Goal: Information Seeking & Learning: Learn about a topic

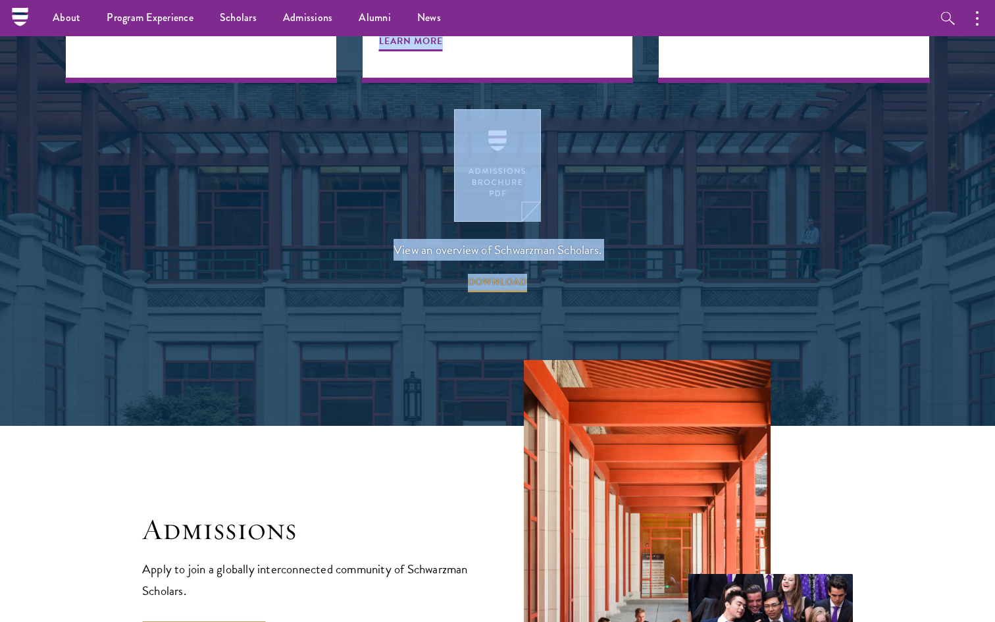
scroll to position [1893, 0]
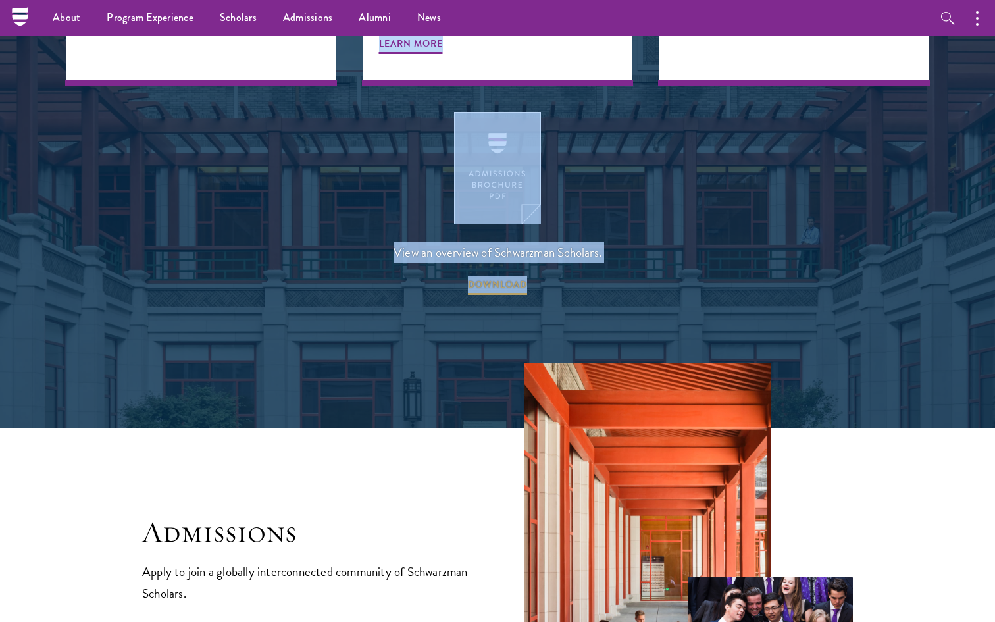
drag, startPoint x: 994, startPoint y: 203, endPoint x: 993, endPoint y: 292, distance: 88.8
click at [993, 292] on html "About Overview Leadership Donors Program Experience Overview Curriculum Student…" at bounding box center [497, 438] width 995 height 4663
click at [509, 276] on span "DOWNLOAD" at bounding box center [497, 286] width 59 height 20
click at [226, 10] on link "Scholars" at bounding box center [238, 18] width 63 height 36
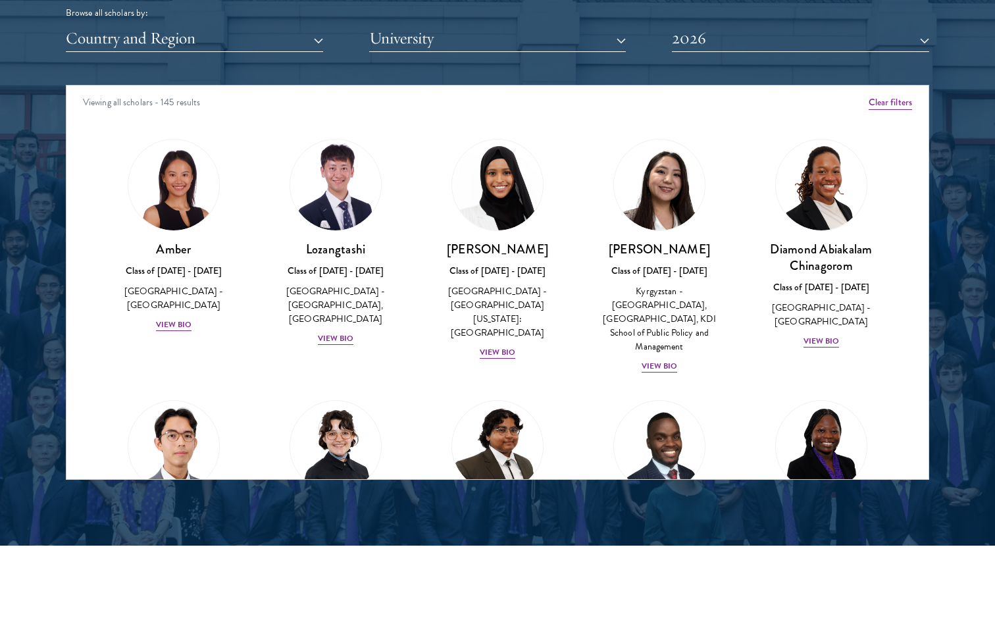
scroll to position [1672, 0]
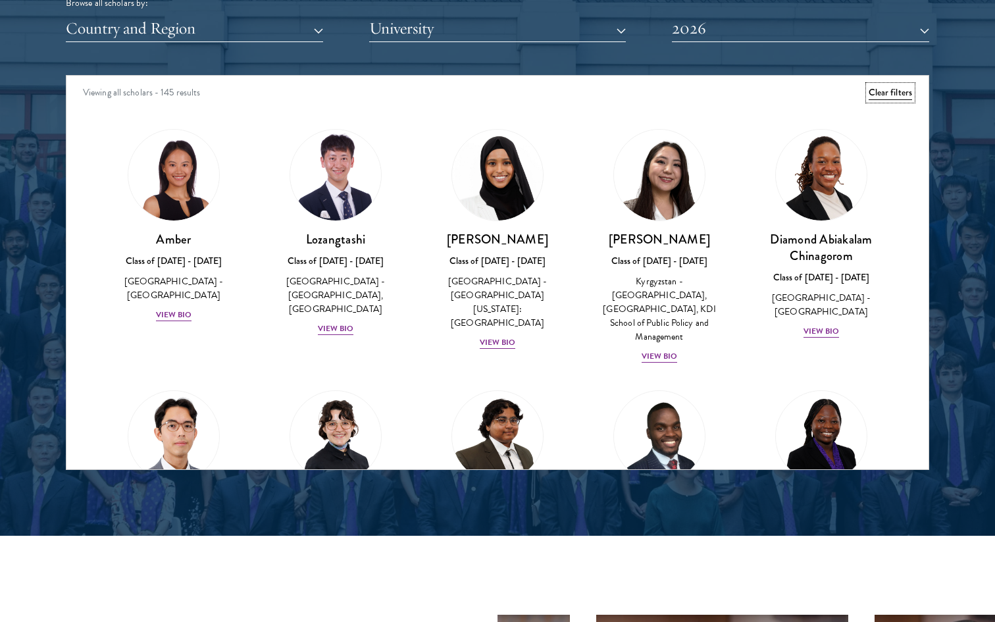
click at [880, 92] on button "Clear filters" at bounding box center [889, 93] width 43 height 14
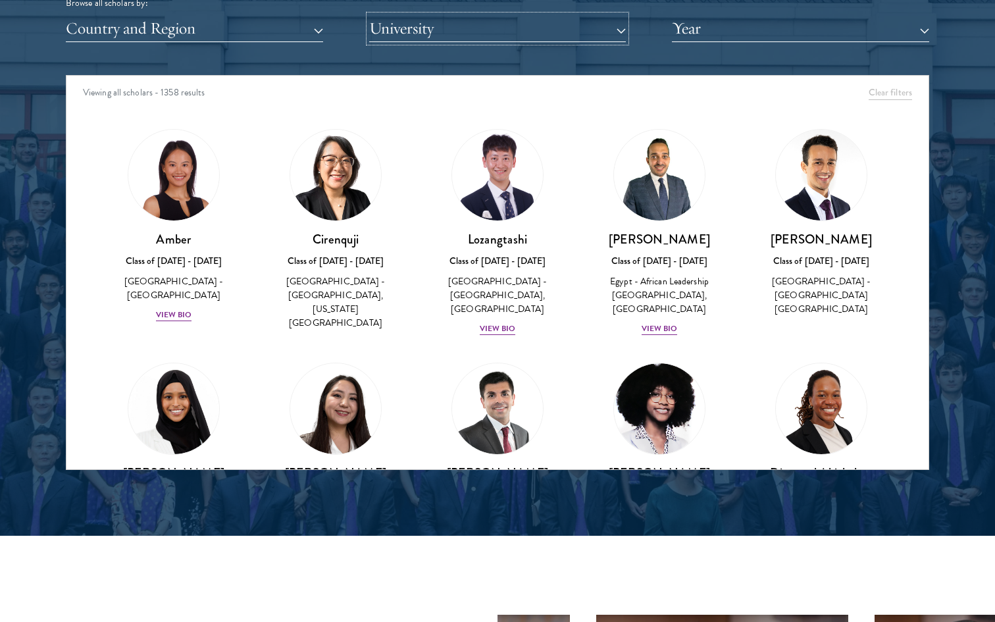
click at [441, 37] on button "University" at bounding box center [497, 28] width 257 height 27
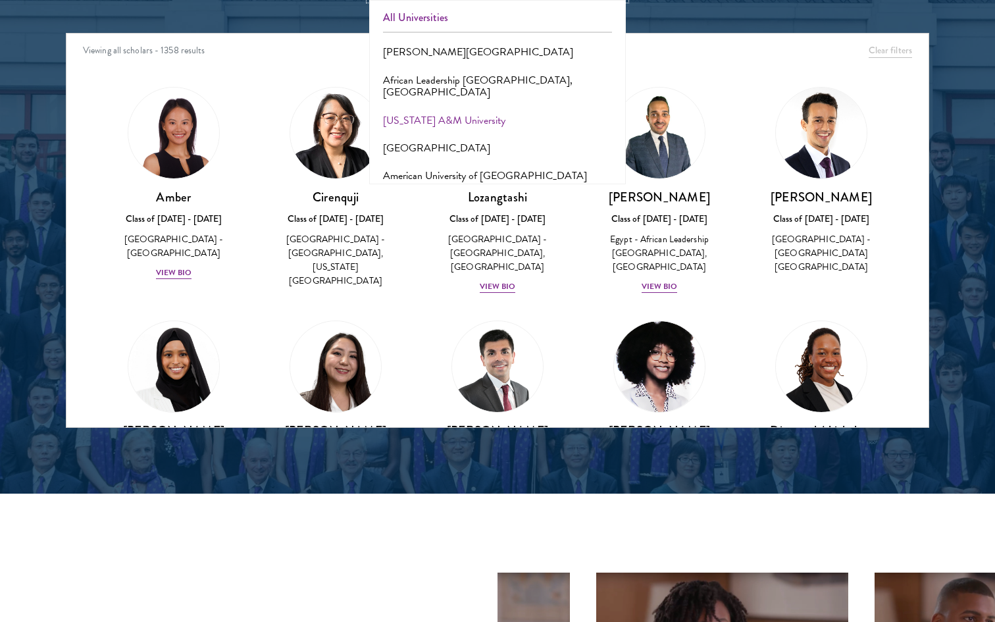
scroll to position [1724, 0]
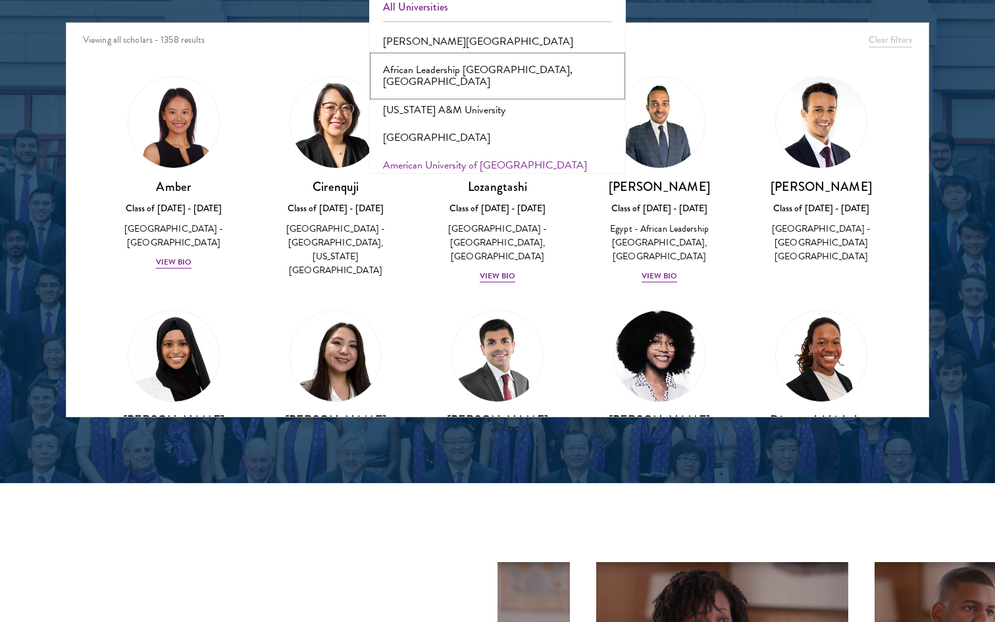
drag, startPoint x: 580, startPoint y: 70, endPoint x: 564, endPoint y: 153, distance: 85.0
click at [564, 153] on div "All Universities Adekunle Ajasin University African Leadership University, Rwan…" at bounding box center [497, 81] width 257 height 184
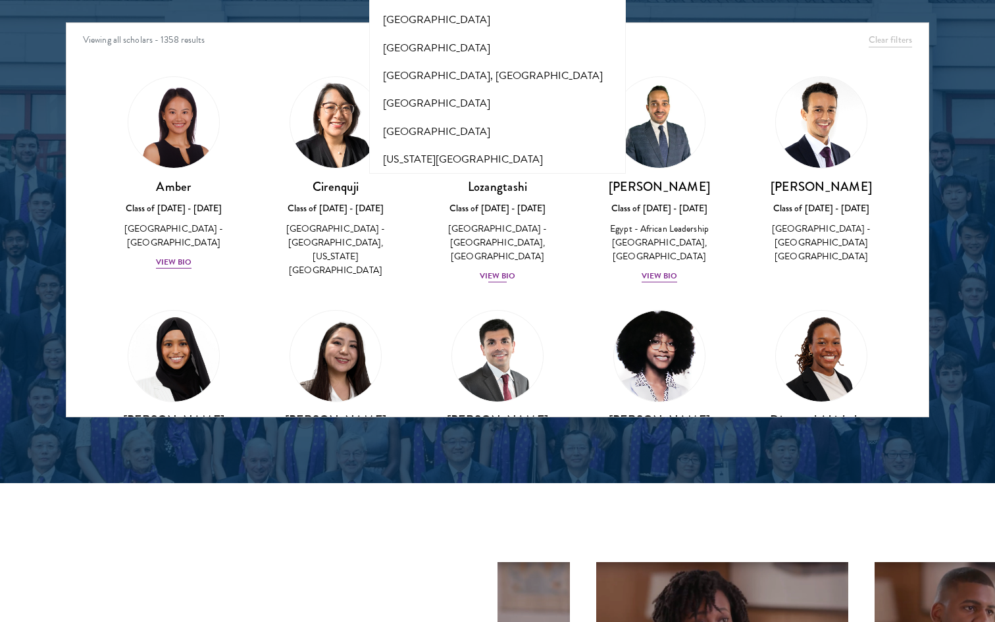
scroll to position [211, 0]
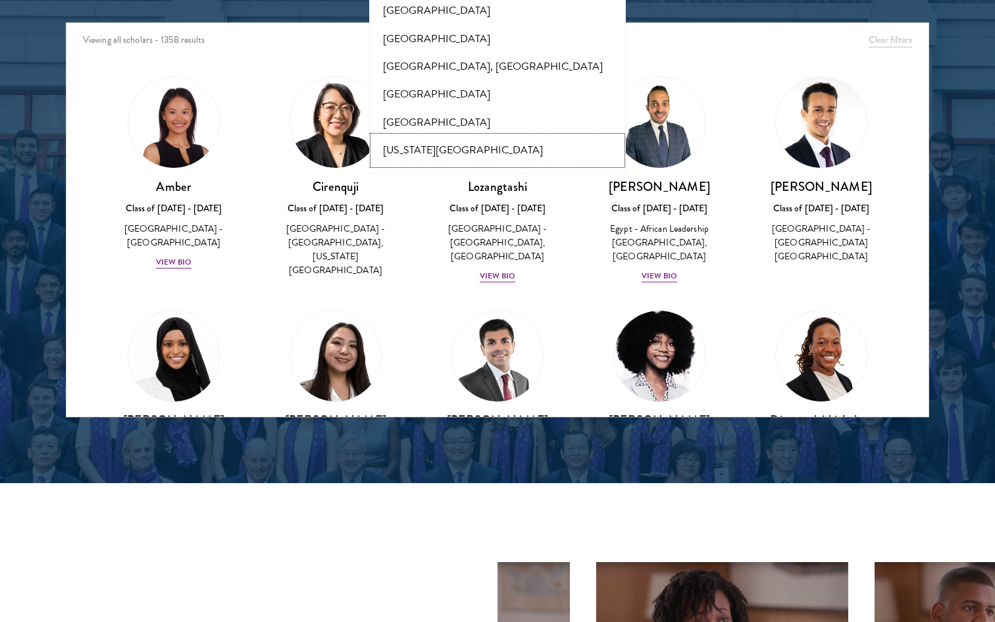
click at [474, 137] on button "Arizona State University" at bounding box center [497, 150] width 249 height 28
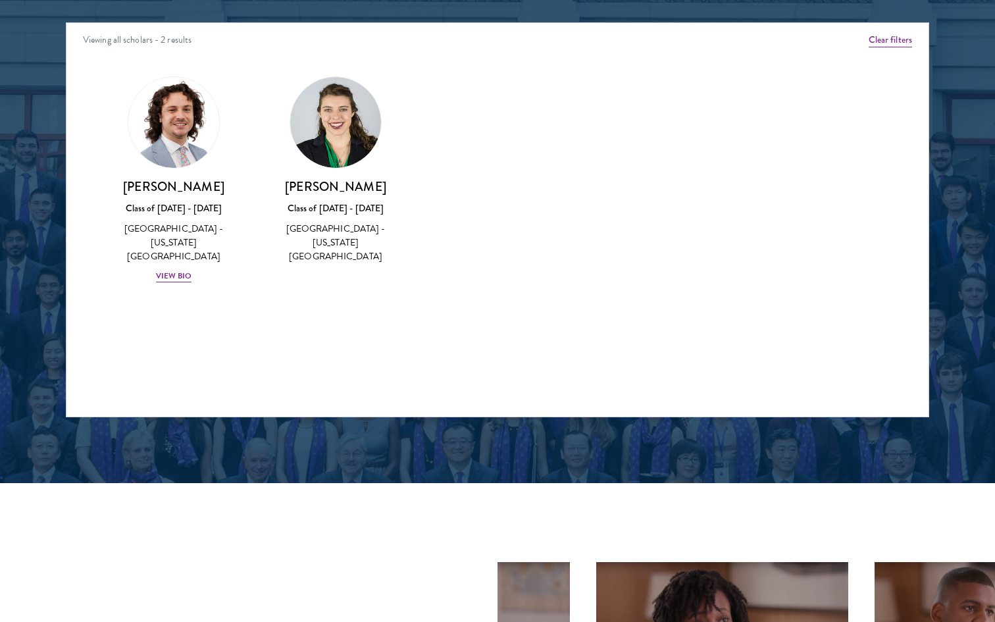
click at [335, 198] on div "Jessica Hocken Class of 2016 - 2017 United States of America - Arizona State Un…" at bounding box center [336, 221] width 136 height 86
click at [351, 237] on div "United States of America - Arizona State University" at bounding box center [336, 242] width 136 height 41
click at [175, 270] on div "View Bio" at bounding box center [174, 276] width 36 height 12
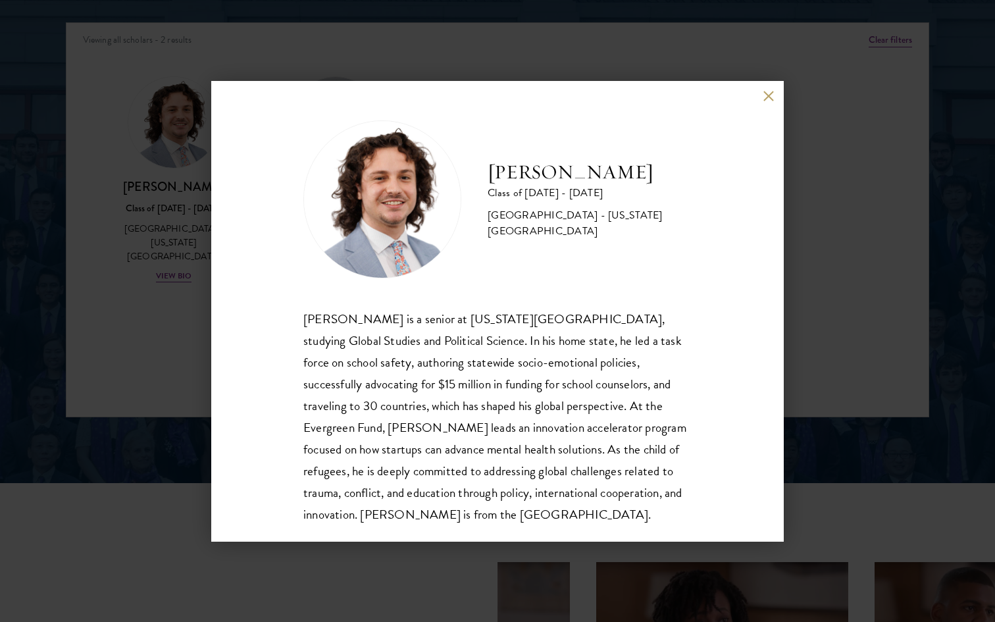
click at [770, 95] on button at bounding box center [767, 96] width 11 height 11
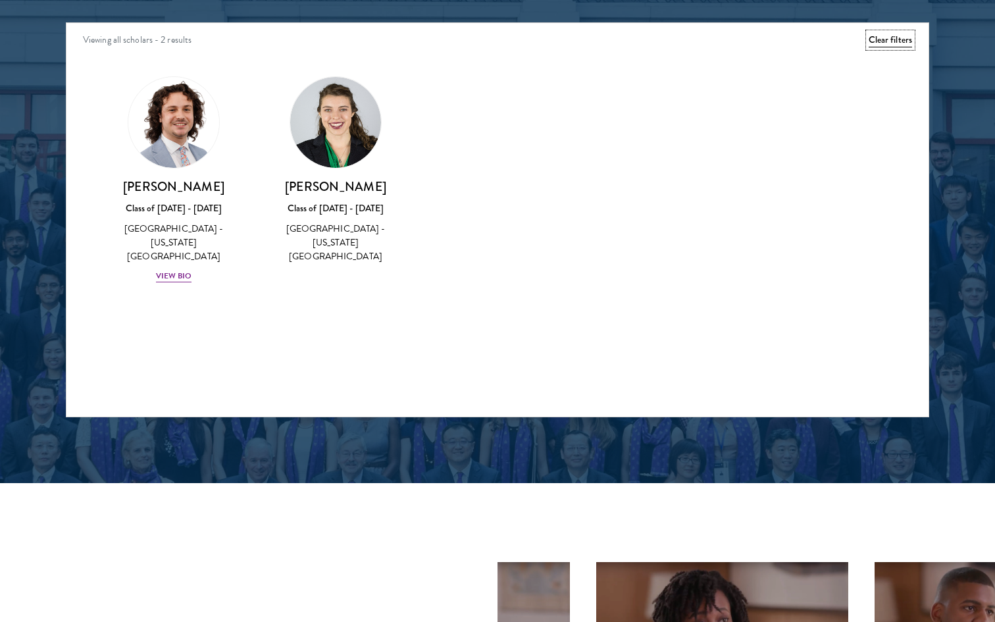
click at [877, 37] on button "Clear filters" at bounding box center [889, 40] width 43 height 14
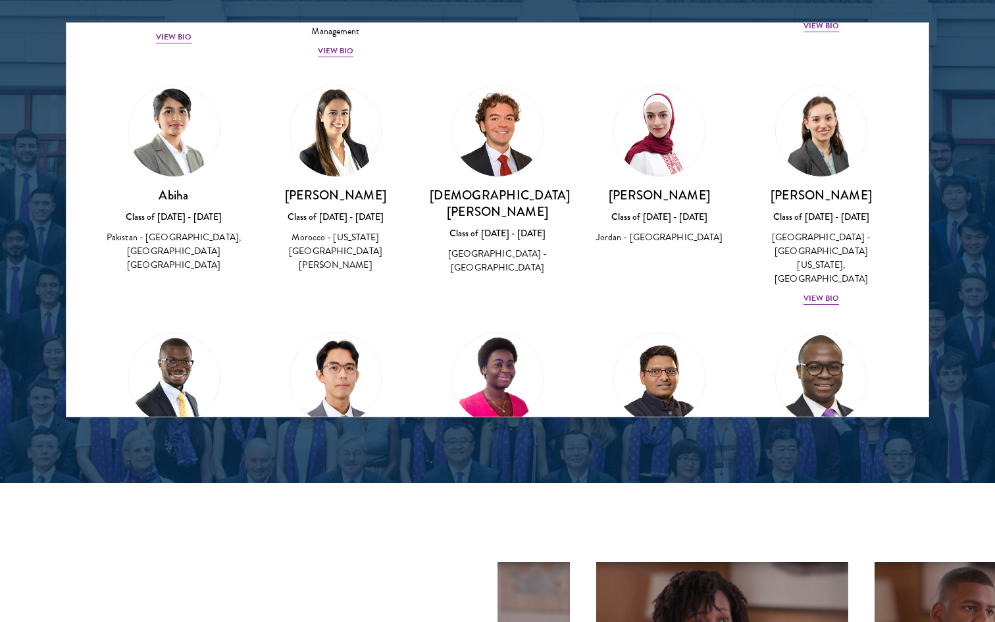
scroll to position [500, 0]
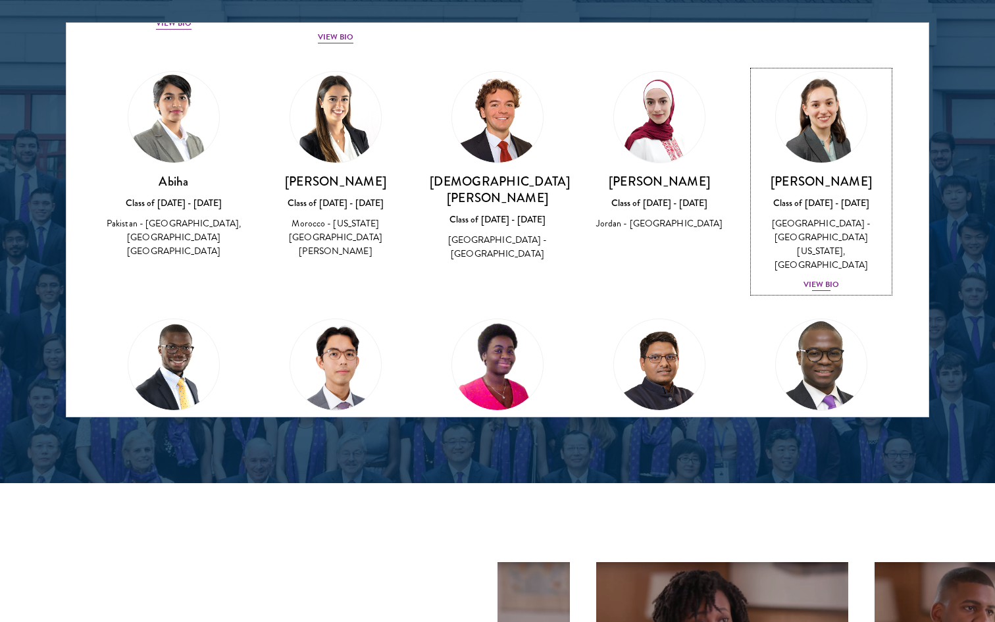
click at [825, 278] on div "View Bio" at bounding box center [821, 284] width 36 height 12
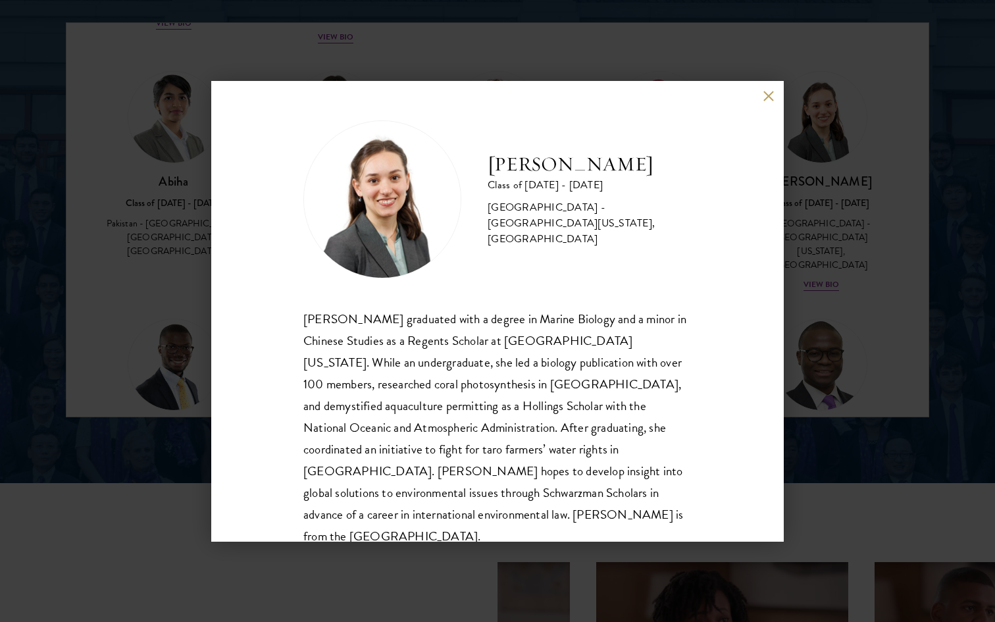
click at [768, 93] on button at bounding box center [767, 96] width 11 height 11
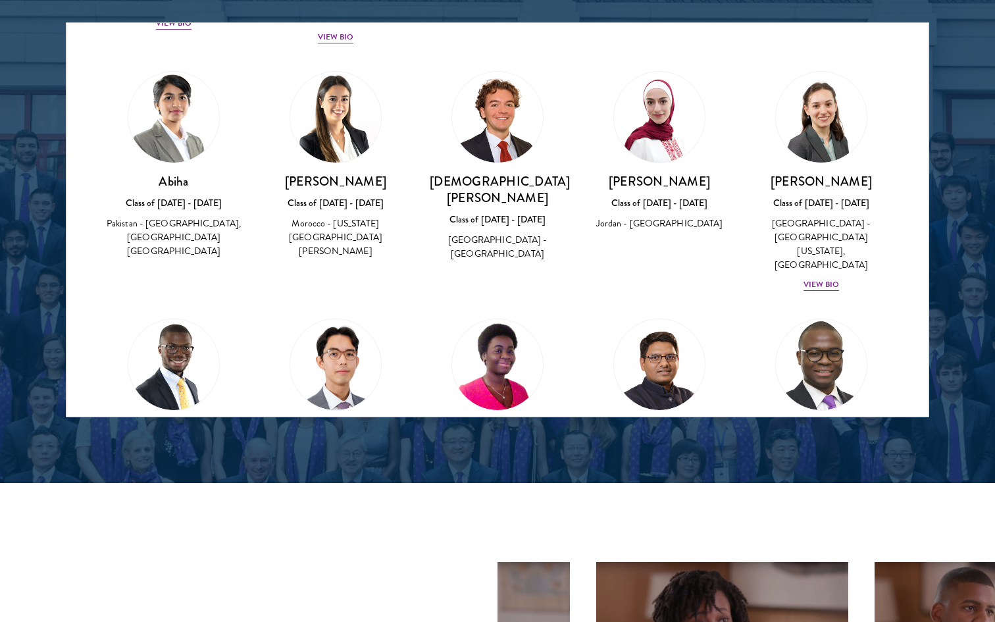
click at [994, 301] on div at bounding box center [497, 82] width 995 height 801
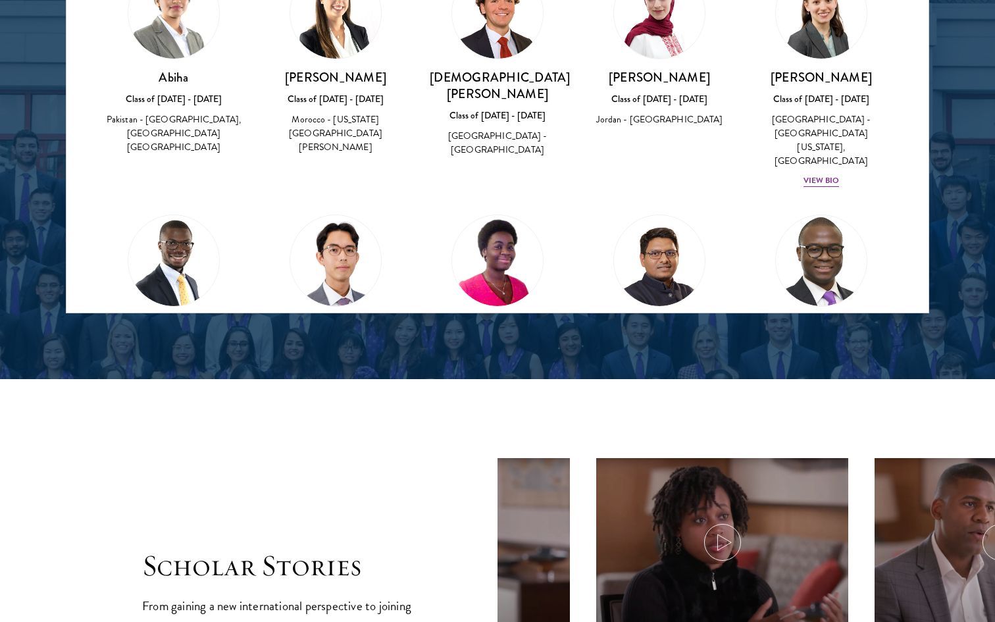
scroll to position [1829, 0]
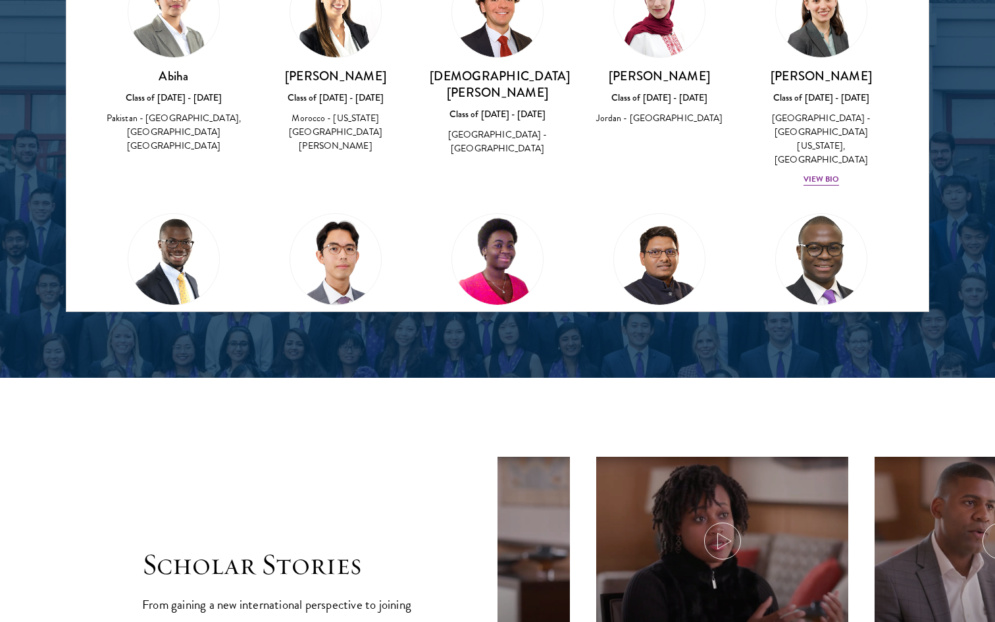
click at [578, 242] on div "Pragyan Agarwal Class of 2023 - 2024 India - Guru Gobind Singh Indraprastha Uni…" at bounding box center [659, 307] width 162 height 214
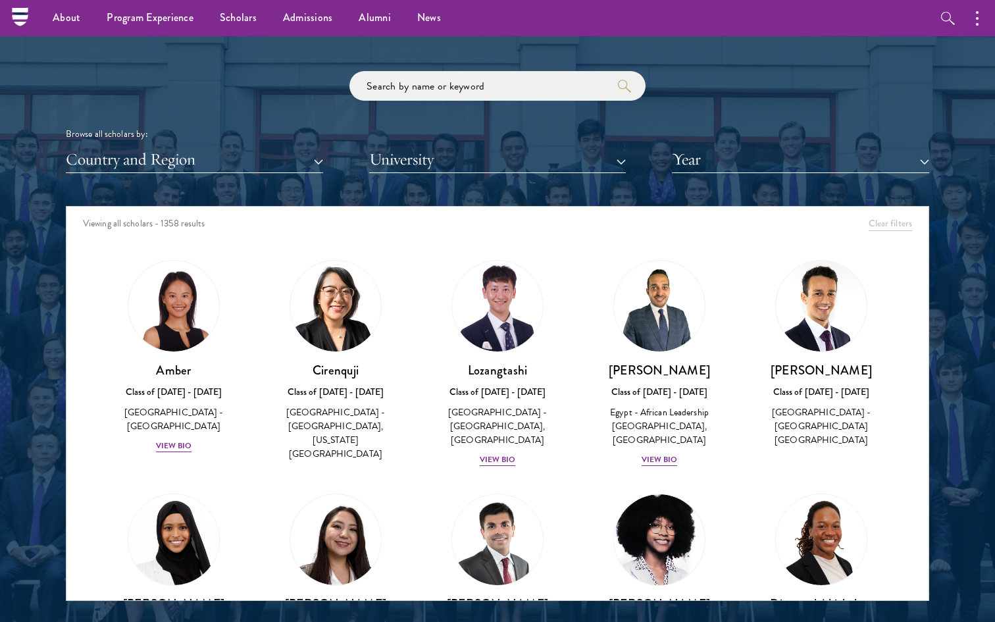
scroll to position [1540, 0]
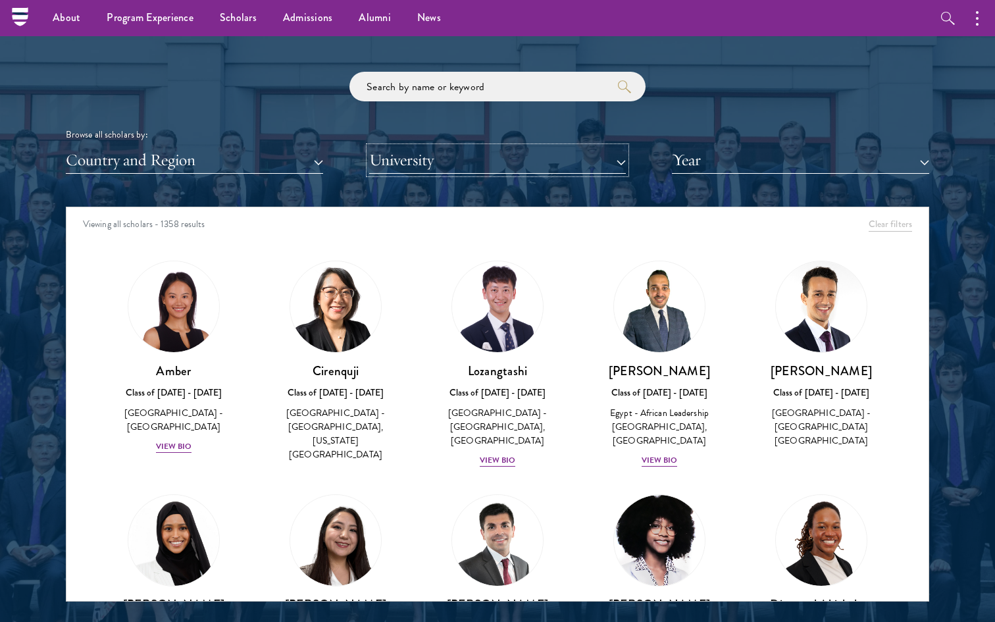
click at [499, 168] on button "University" at bounding box center [497, 160] width 257 height 27
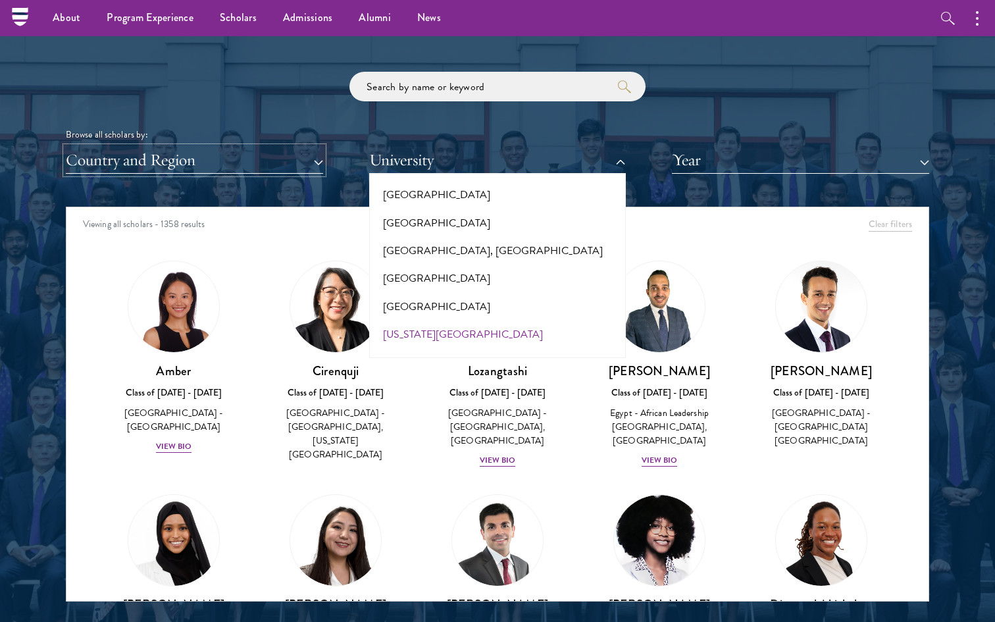
click at [316, 164] on button "Country and Region" at bounding box center [194, 160] width 257 height 27
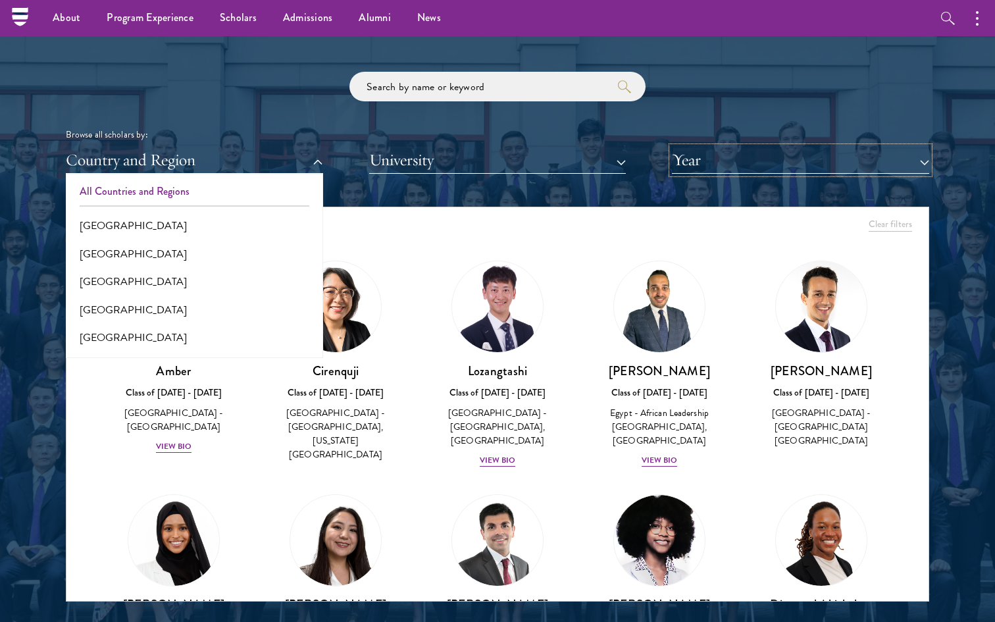
click at [717, 161] on button "Year" at bounding box center [800, 160] width 257 height 27
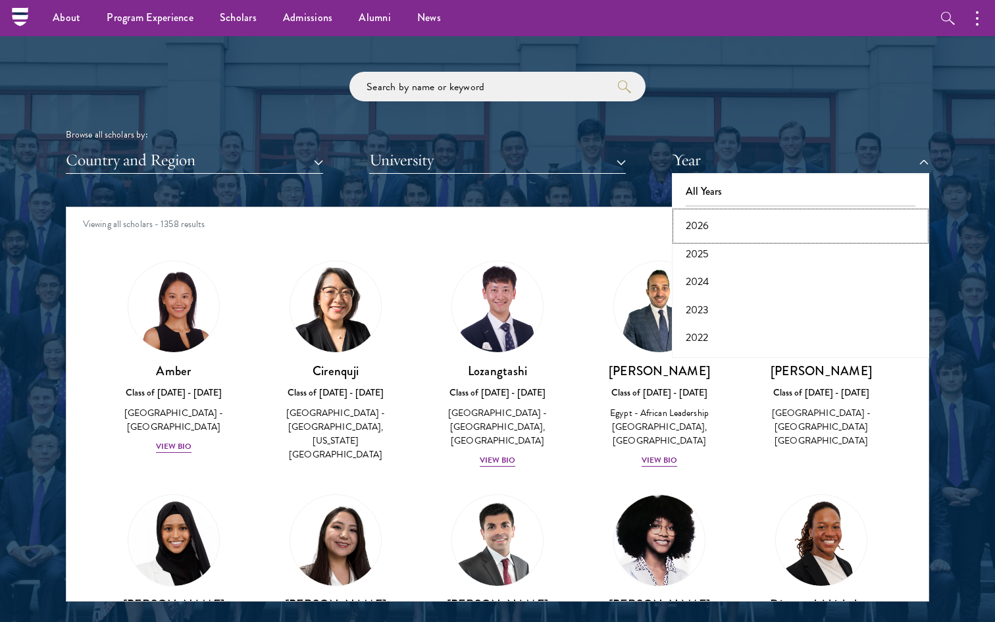
click at [718, 228] on button "2026" at bounding box center [800, 226] width 249 height 28
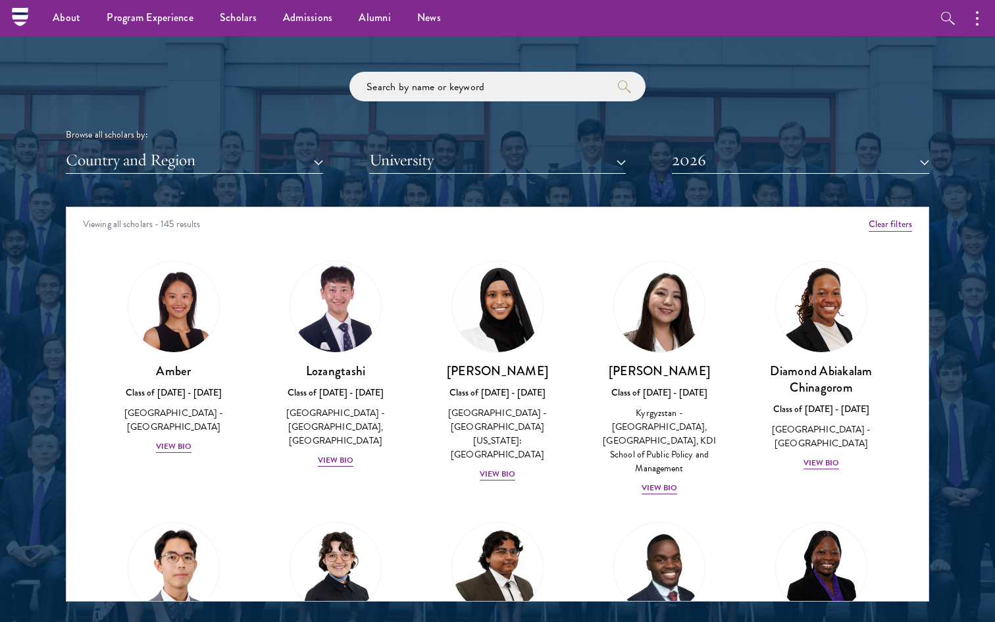
click at [718, 228] on div "Viewing all scholars - 145 results" at bounding box center [497, 225] width 862 height 37
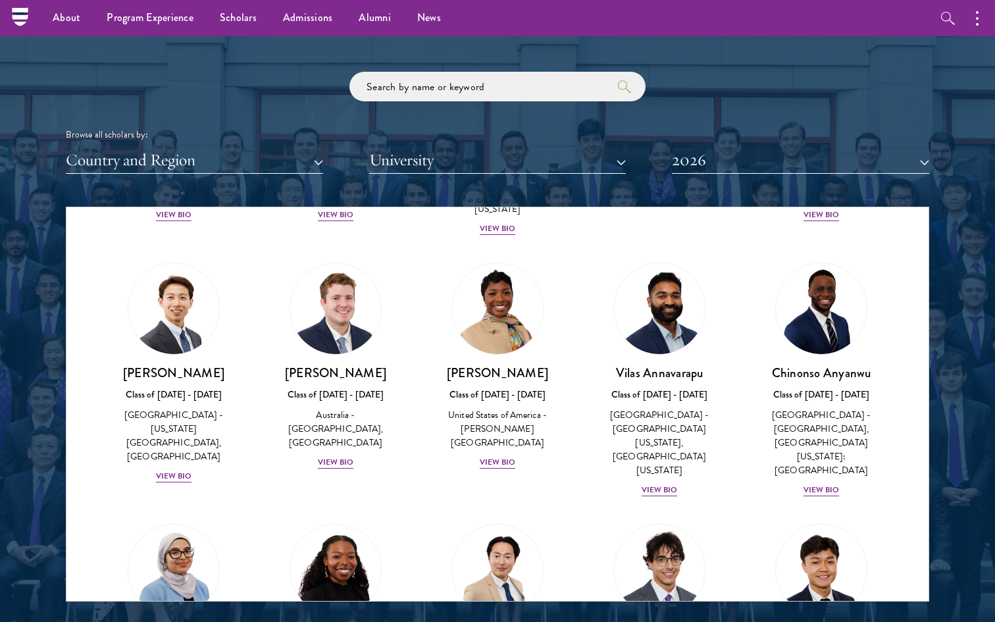
scroll to position [500, 0]
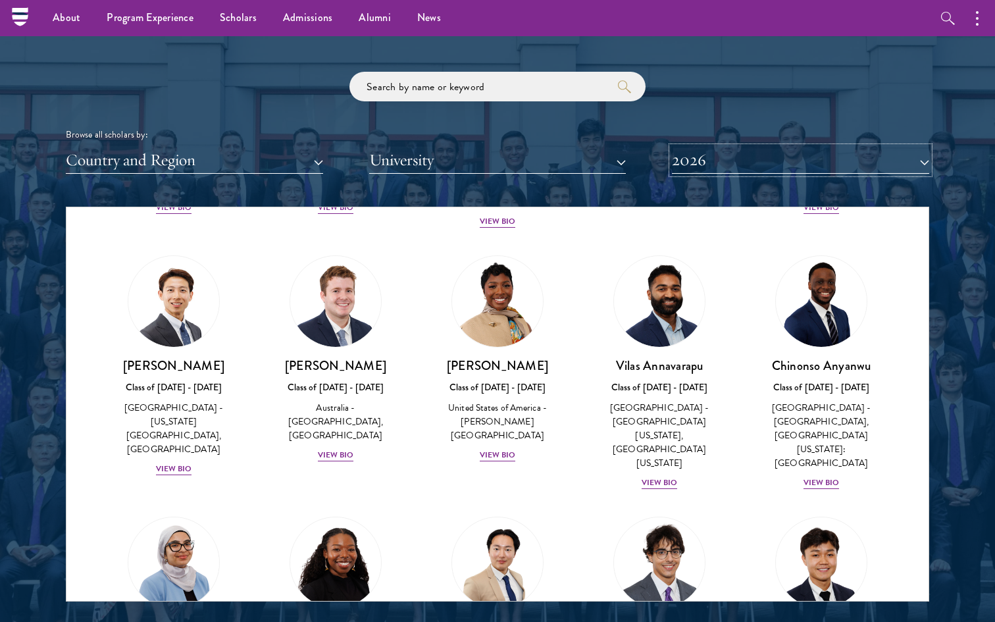
click at [759, 159] on button "2026" at bounding box center [800, 160] width 257 height 27
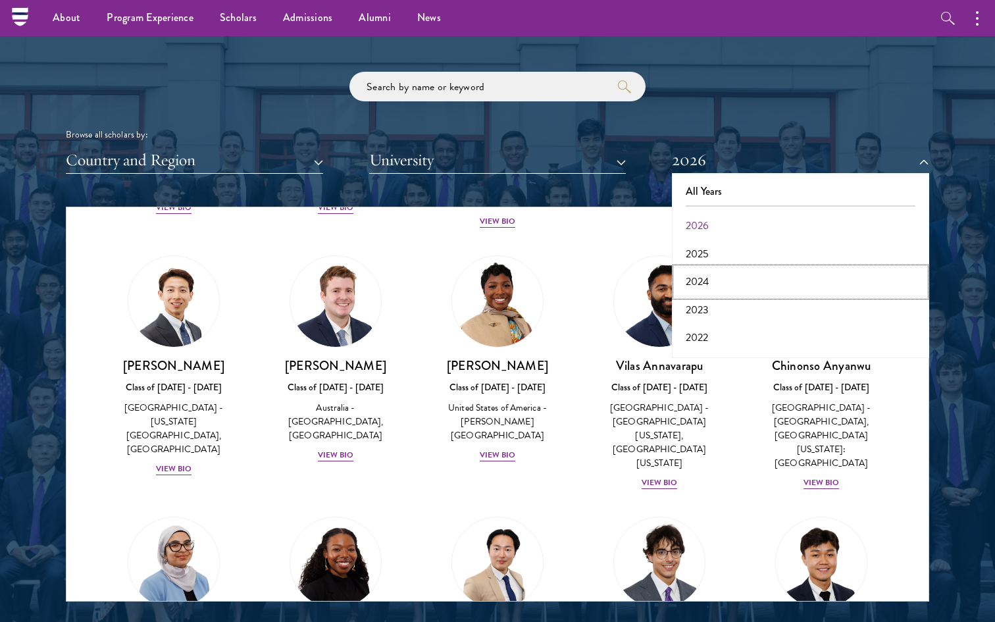
click at [733, 289] on button "2024" at bounding box center [800, 282] width 249 height 28
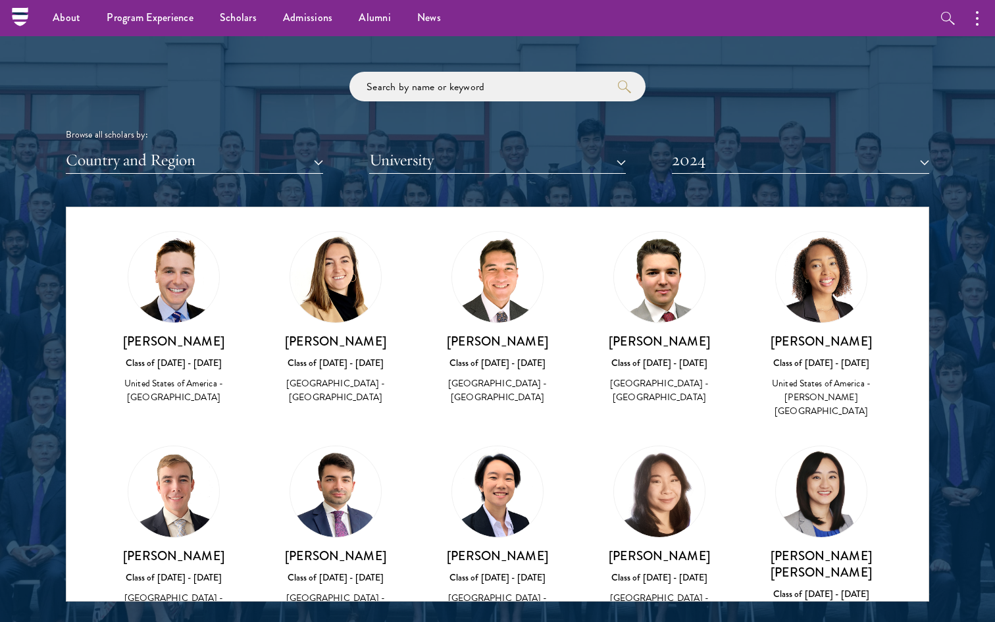
scroll to position [1566, 0]
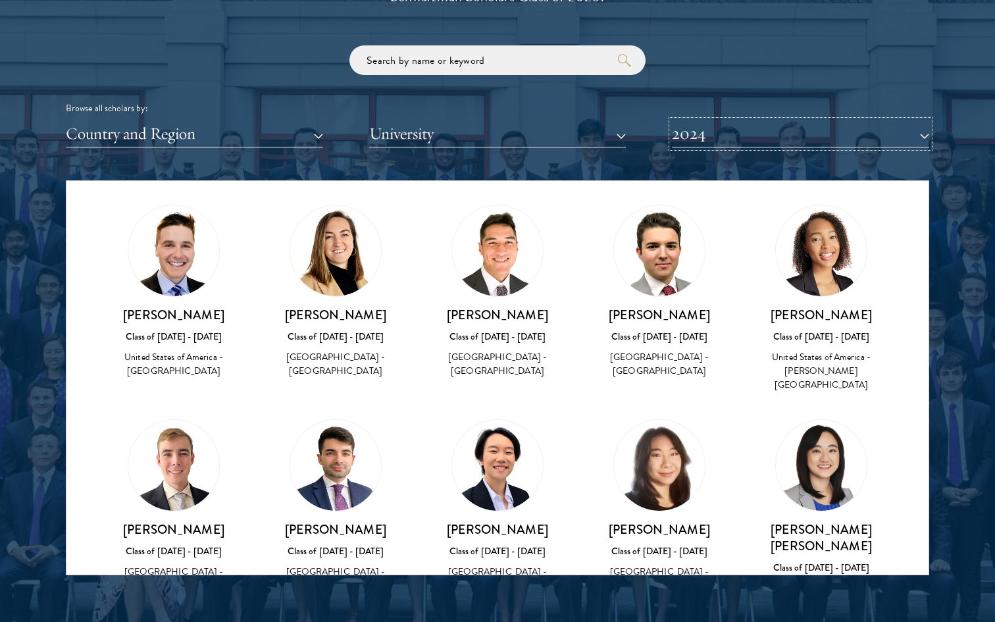
click at [728, 132] on button "2024" at bounding box center [800, 133] width 257 height 27
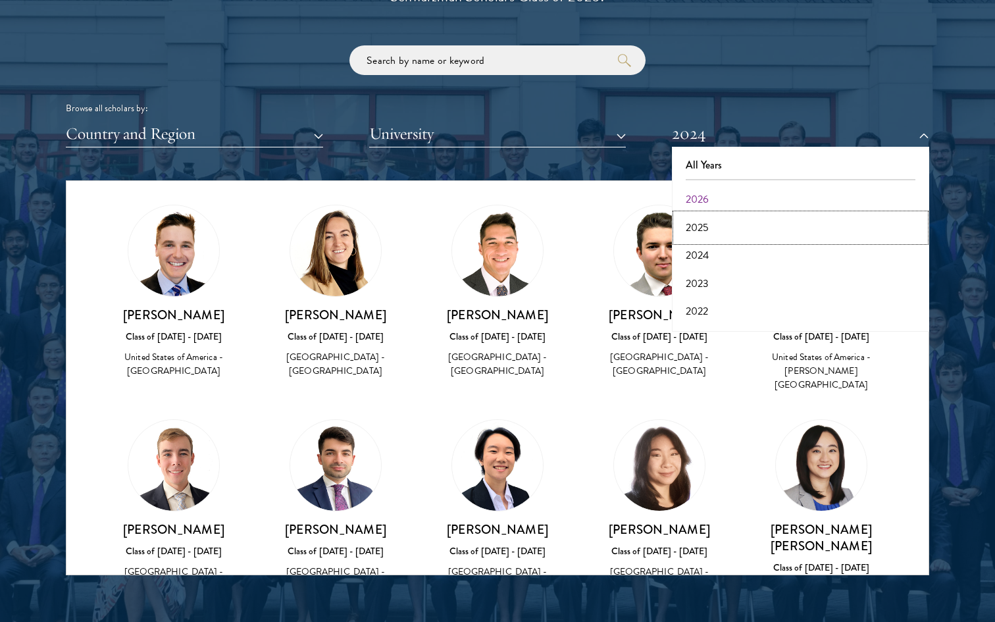
click at [711, 218] on button "2025" at bounding box center [800, 228] width 249 height 28
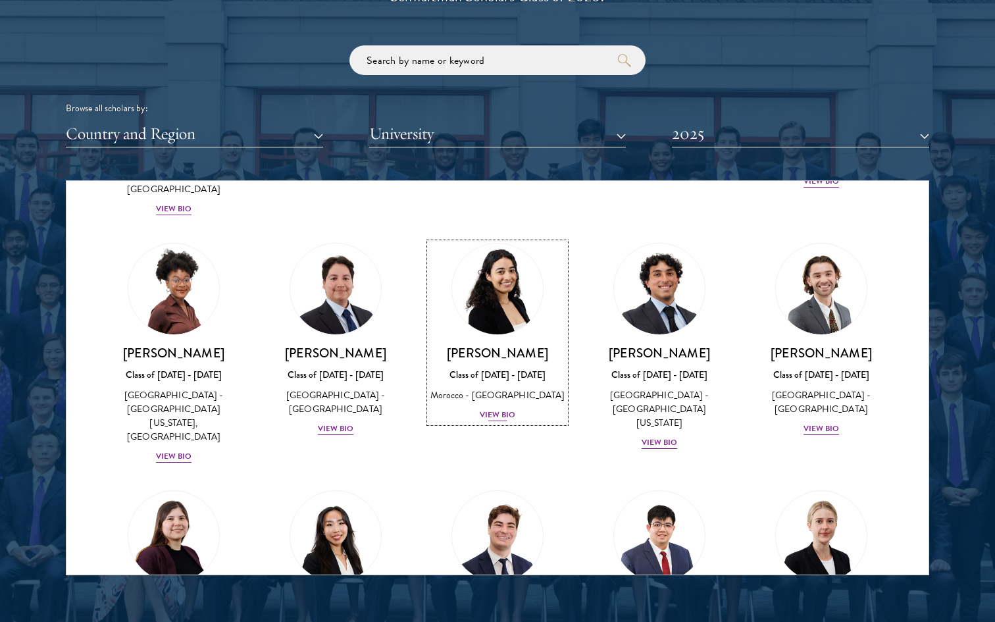
click at [493, 409] on div "View Bio" at bounding box center [498, 415] width 36 height 12
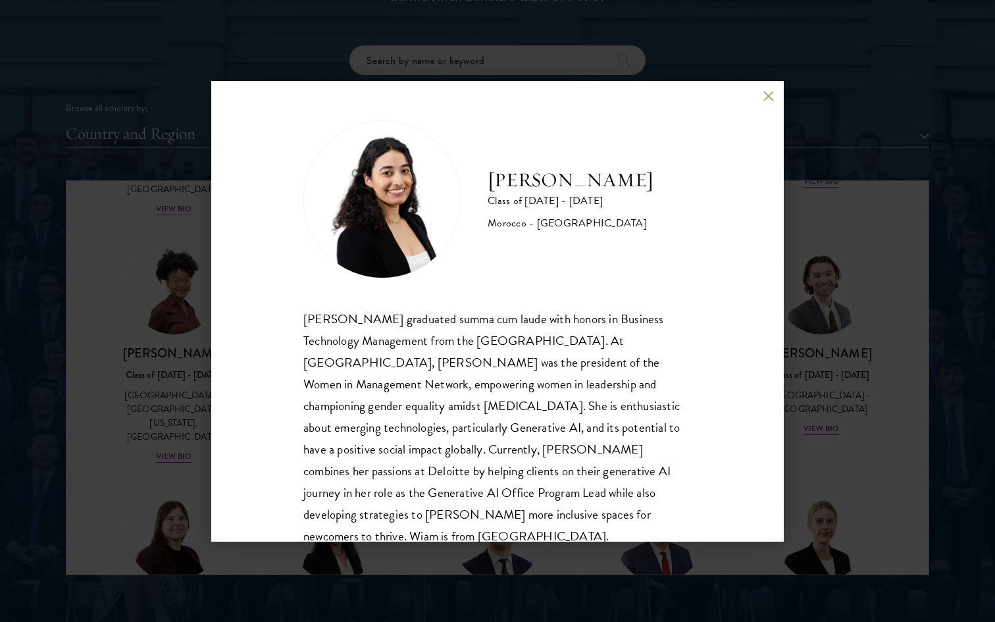
click at [909, 211] on div "Wiam Ben Karroum Class of 2024 - 2025 Morocco - University of Ottawa Wiam Ben K…" at bounding box center [497, 311] width 995 height 622
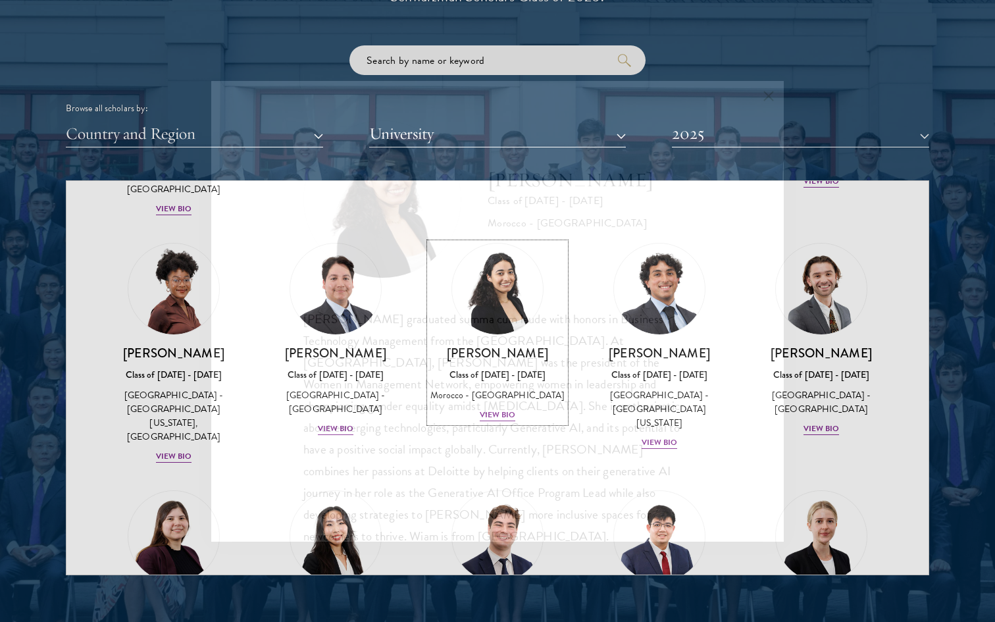
scroll to position [402, 0]
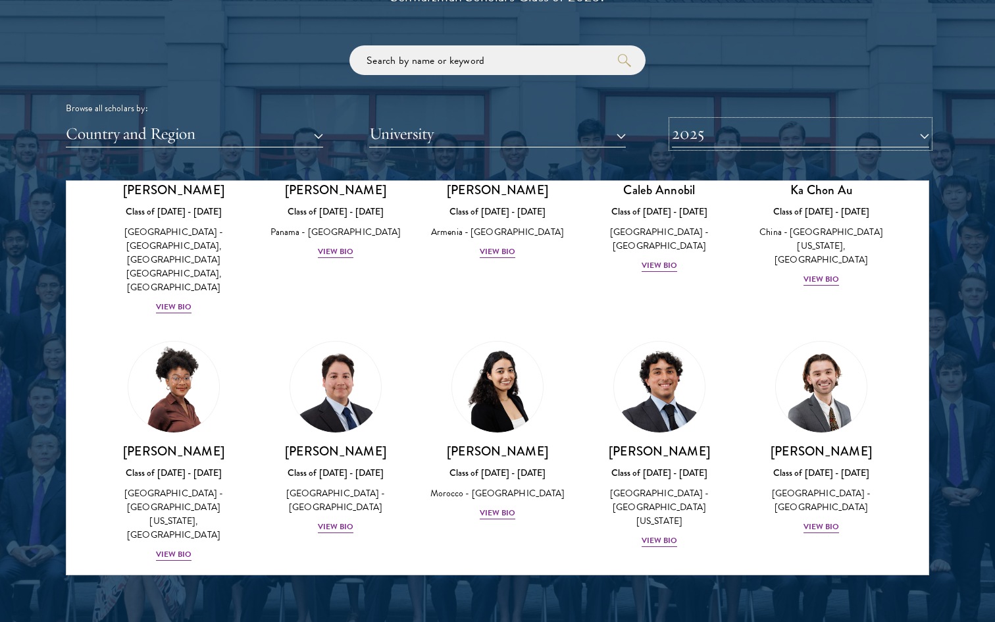
click at [796, 135] on button "2025" at bounding box center [800, 133] width 257 height 27
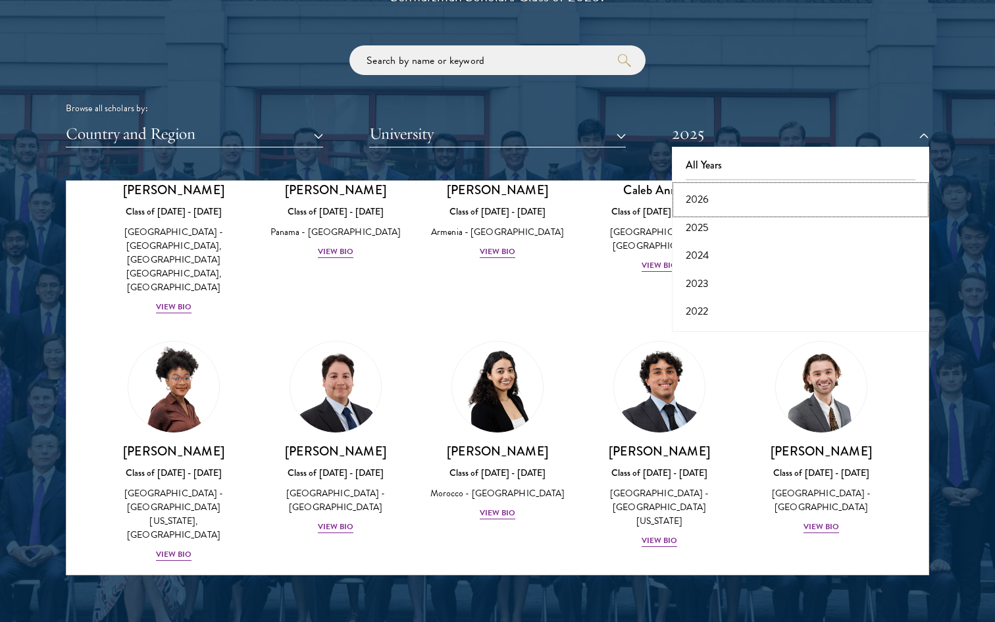
click at [749, 191] on button "2026" at bounding box center [800, 200] width 249 height 28
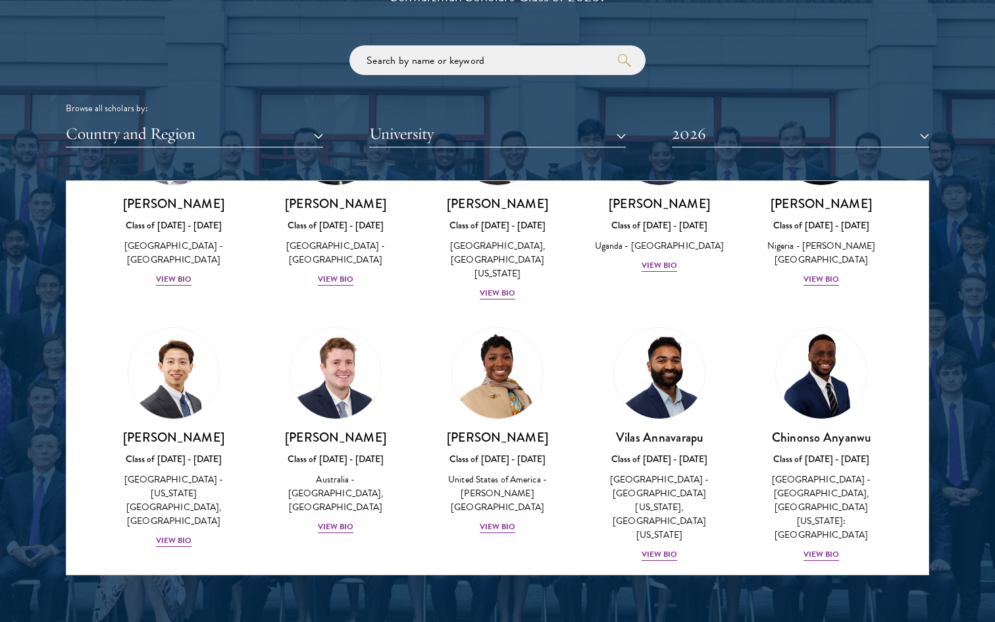
click at [735, 279] on div "Emmanuel Akandwanaho Class of 2025 - 2026 Uganda - Makerere University Kampala …" at bounding box center [659, 183] width 162 height 206
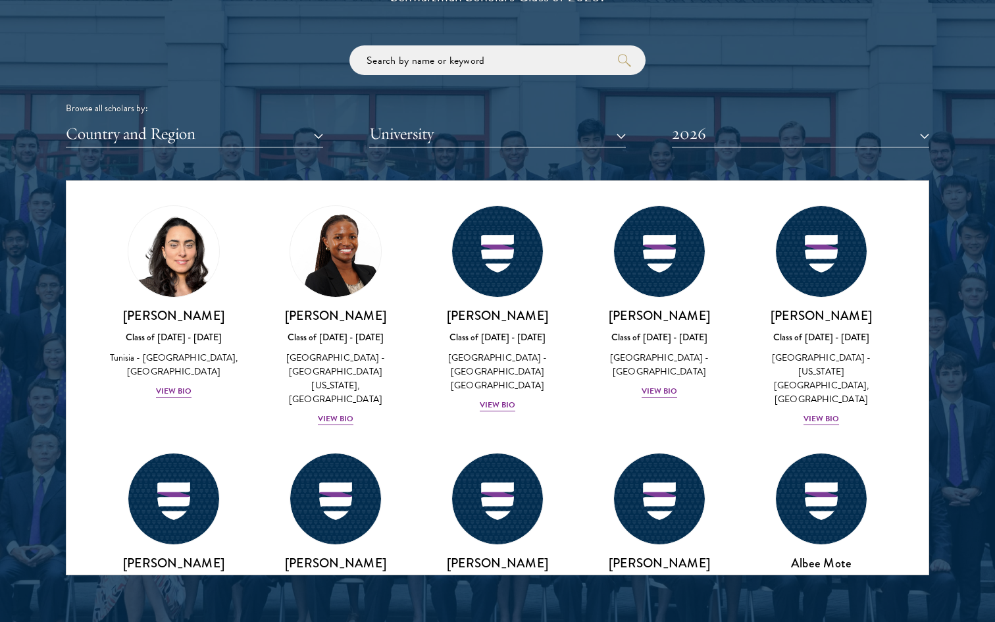
scroll to position [4289, 0]
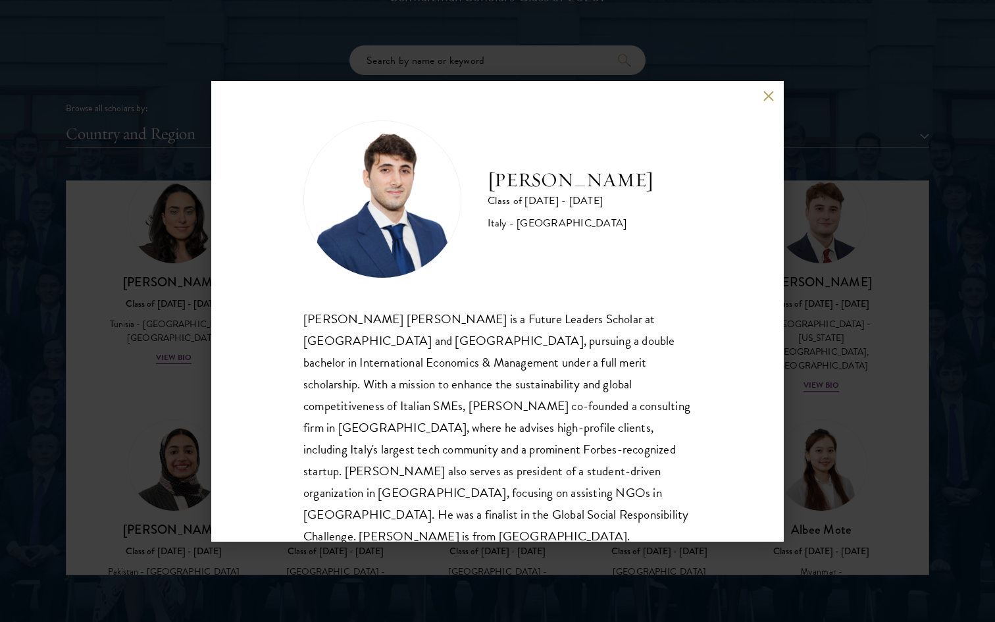
click at [894, 276] on div "Federico Musso Class of 2025 - 2026 Italy - Bocconi University Federico Alessan…" at bounding box center [497, 311] width 995 height 622
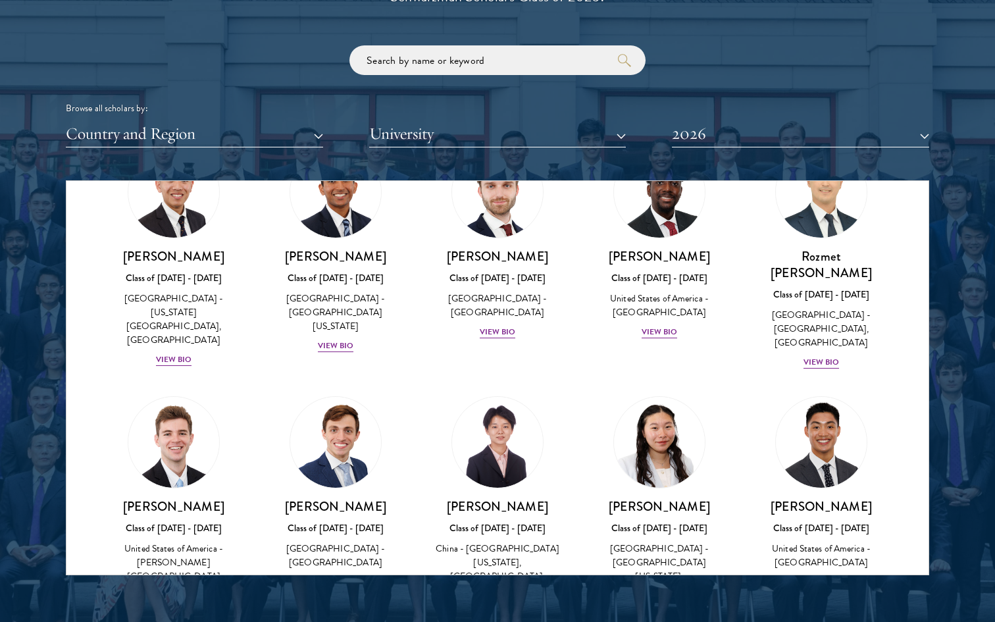
scroll to position [6008, 0]
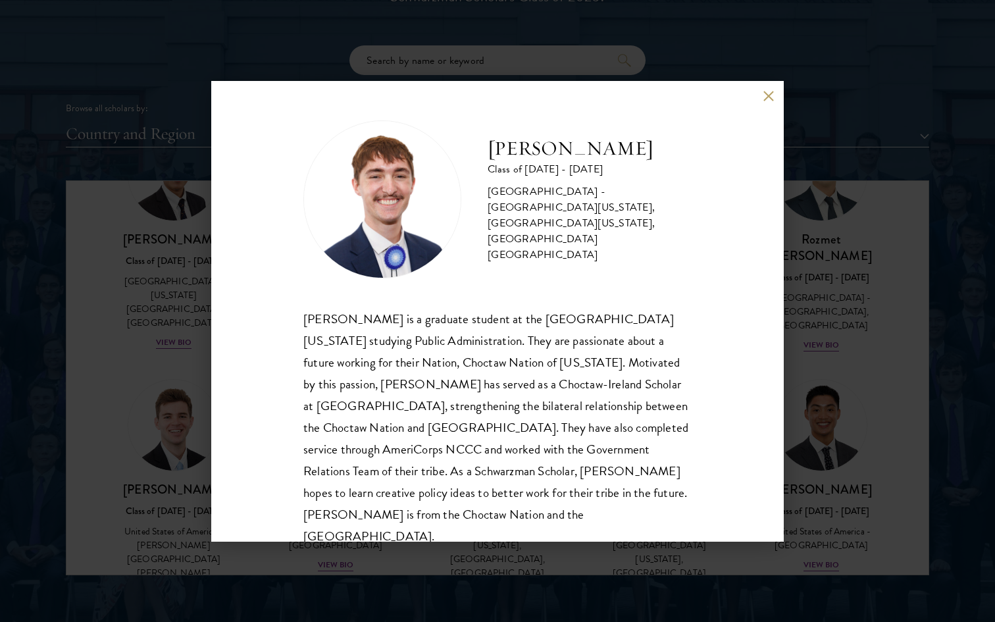
click at [879, 265] on div "Austin West Class of 2025 - 2026 United States of America - University of Centr…" at bounding box center [497, 311] width 995 height 622
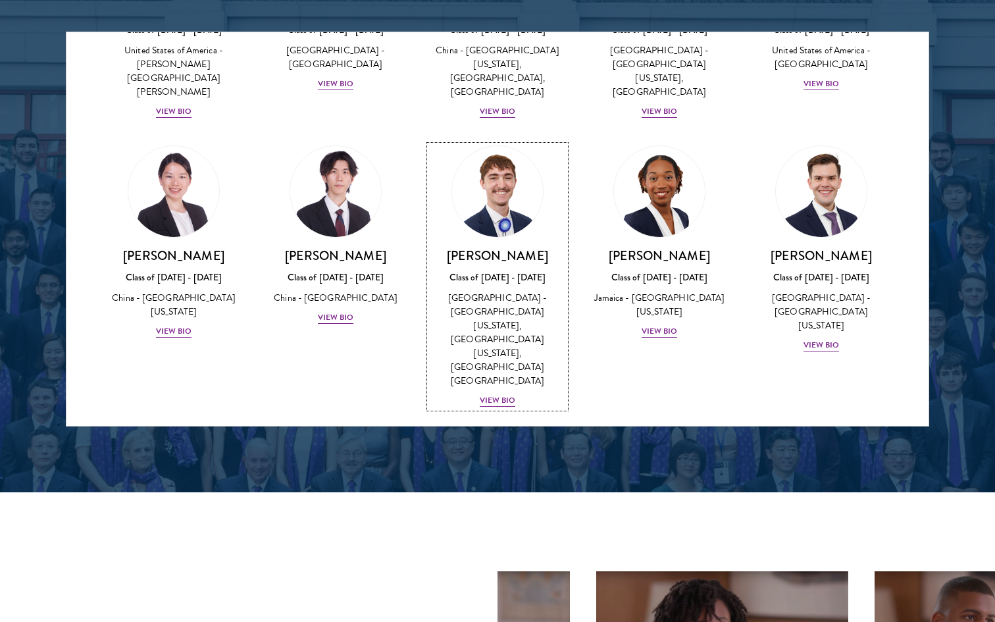
scroll to position [1724, 0]
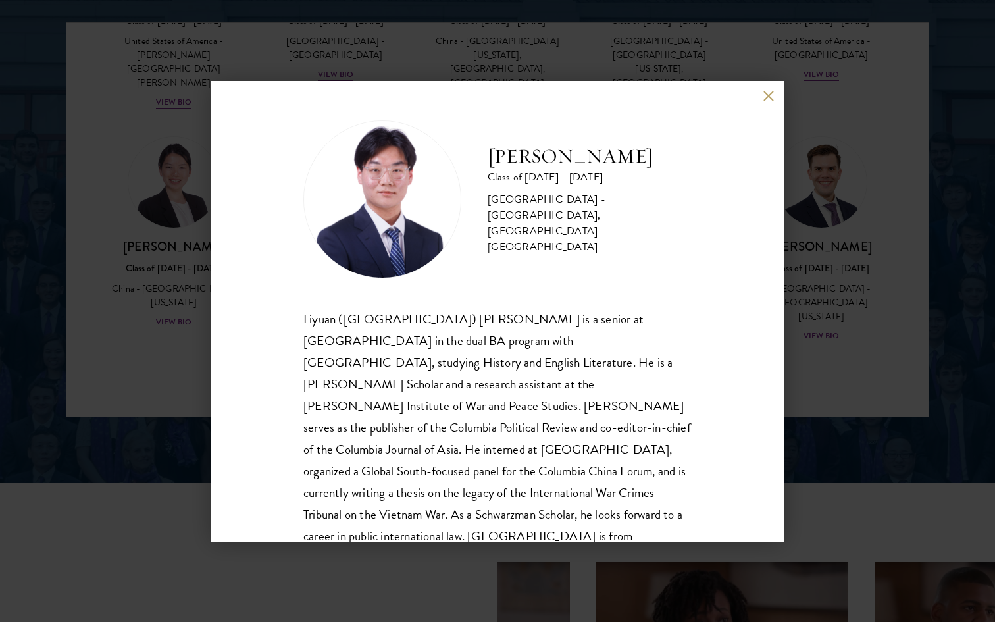
click at [834, 317] on div "Lochlan Zhang Class of 2025 - 2026 China - Columbia University, Trinity College…" at bounding box center [497, 311] width 995 height 622
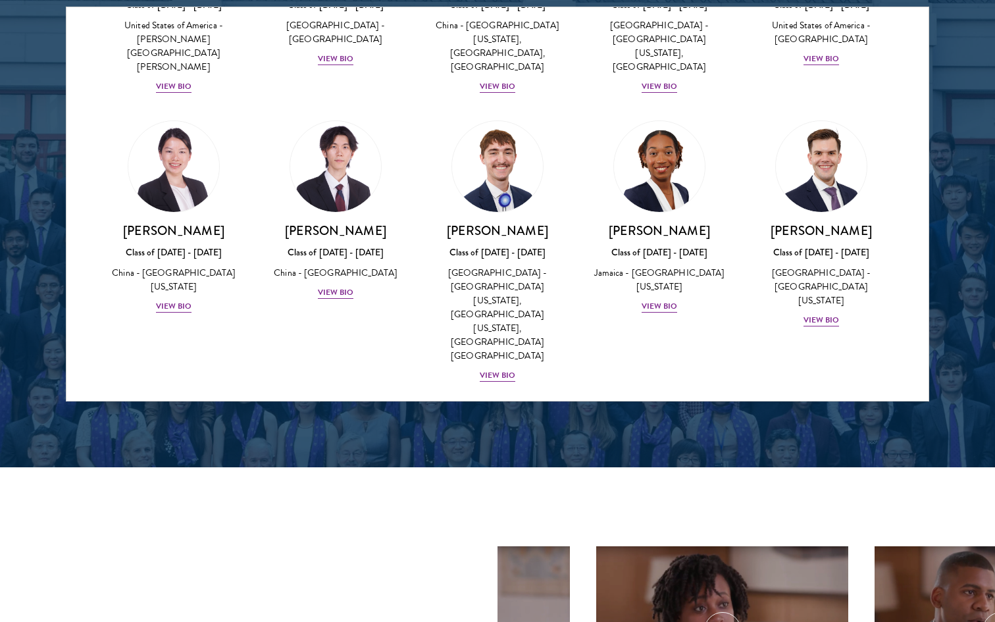
scroll to position [1750, 0]
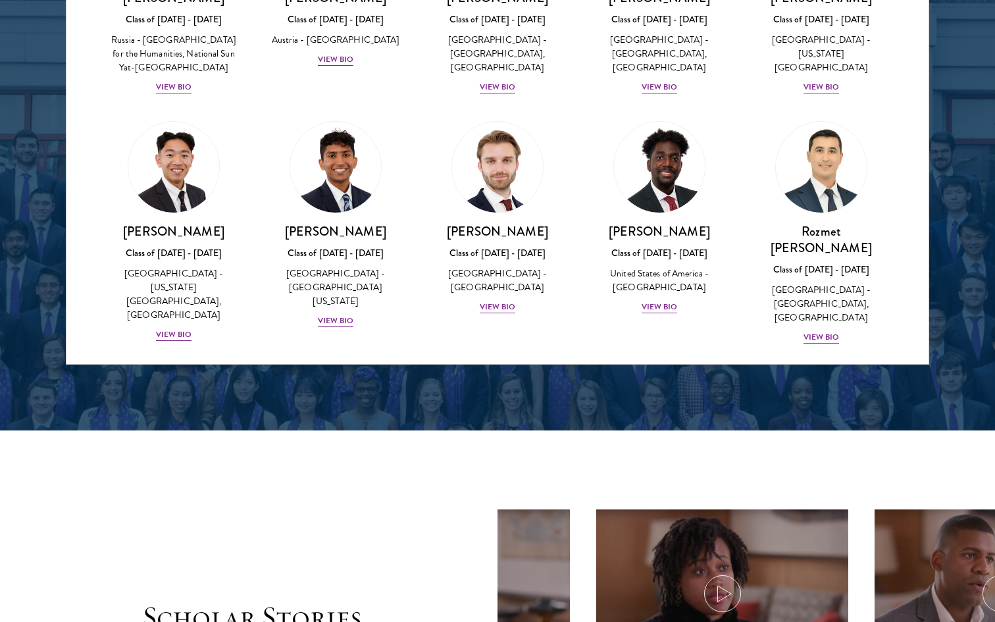
scroll to position [5814, 0]
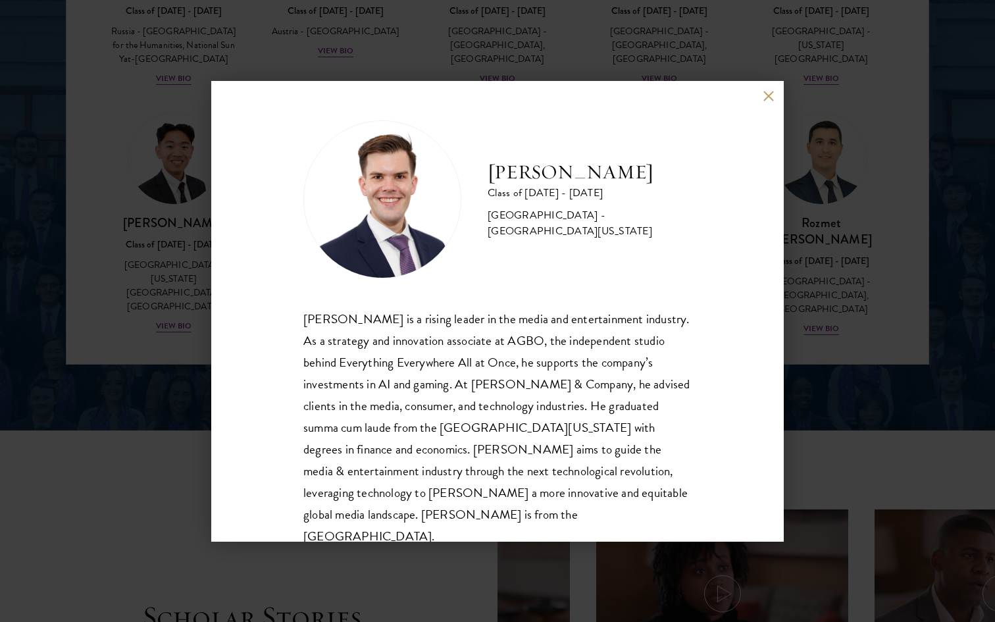
click at [878, 309] on div "Garrett Williams Class of 2025 - 2026 United States of America - University of …" at bounding box center [497, 311] width 995 height 622
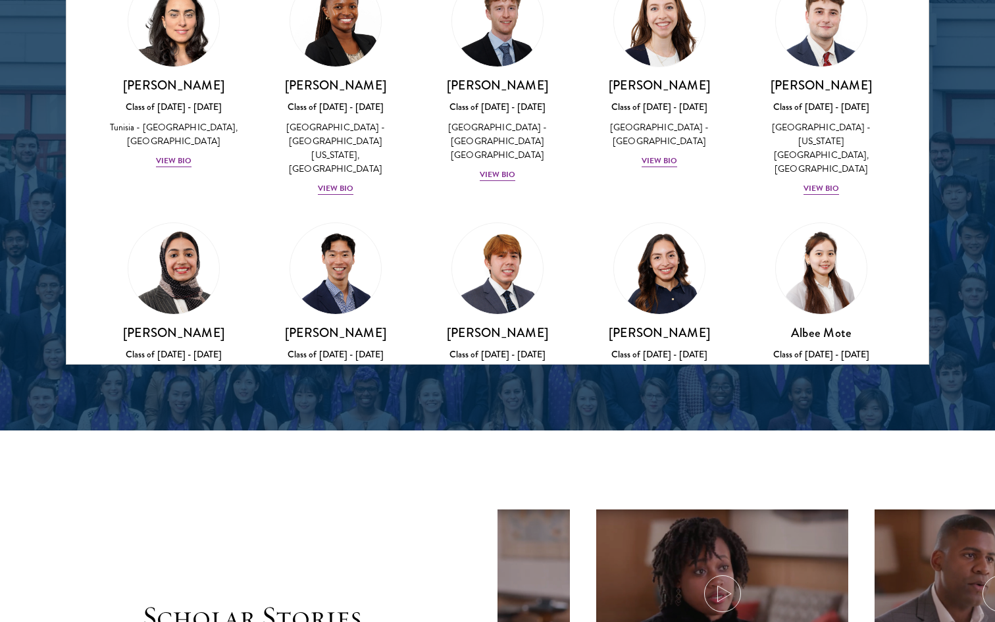
scroll to position [6340, 0]
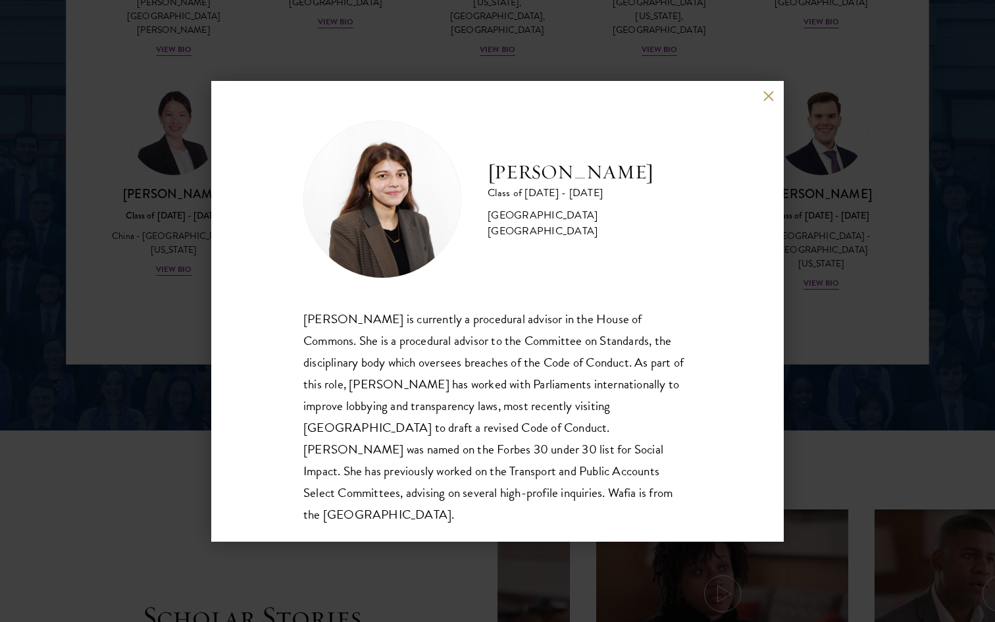
click at [766, 97] on button at bounding box center [767, 96] width 11 height 11
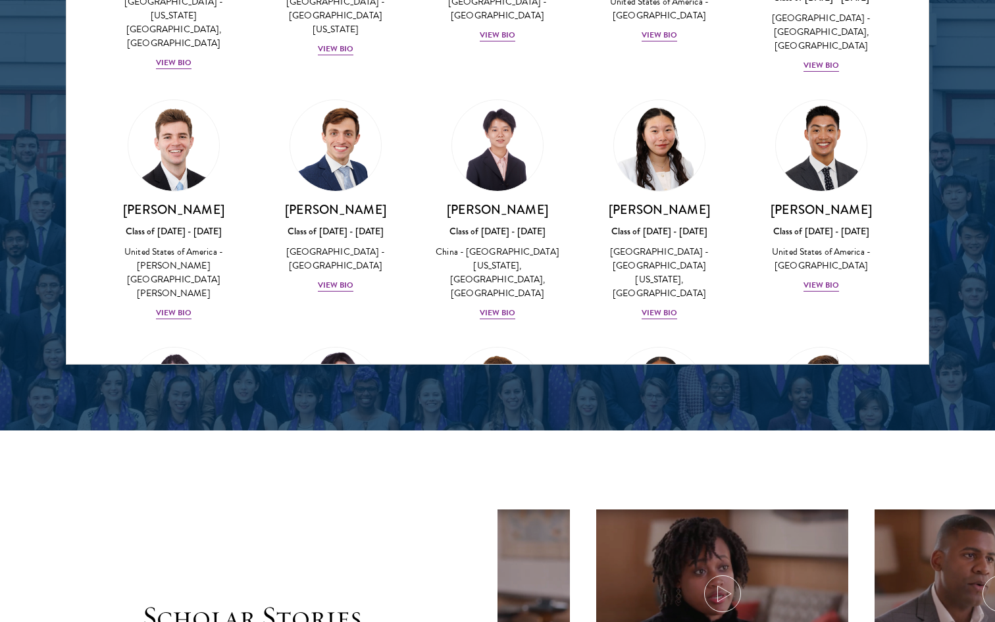
scroll to position [6103, 0]
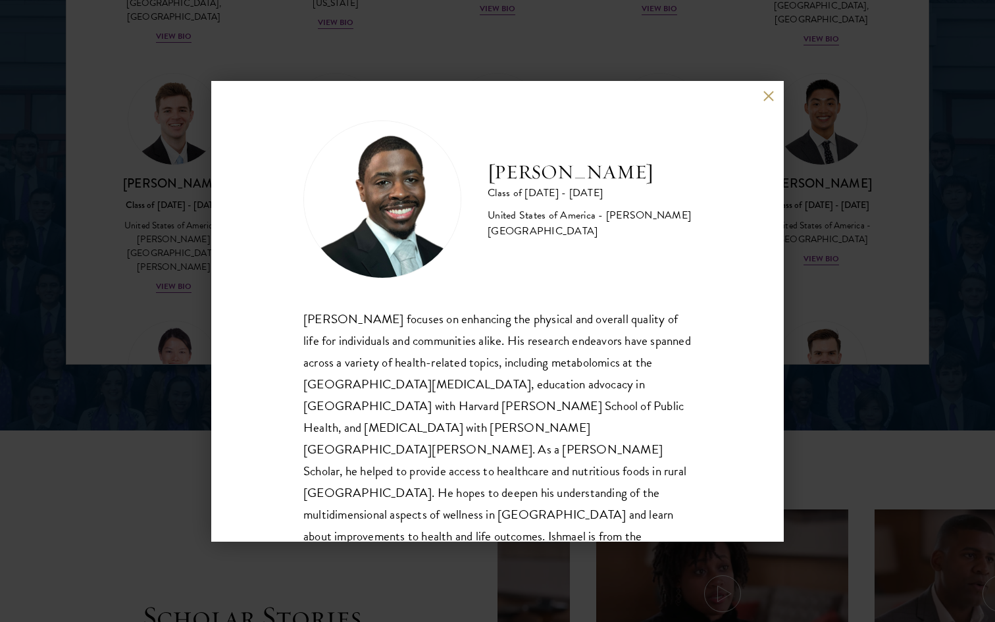
click at [803, 260] on div "Ishmael Williams Class of 2025 - 2026 United States of America - Howard Univers…" at bounding box center [497, 311] width 995 height 622
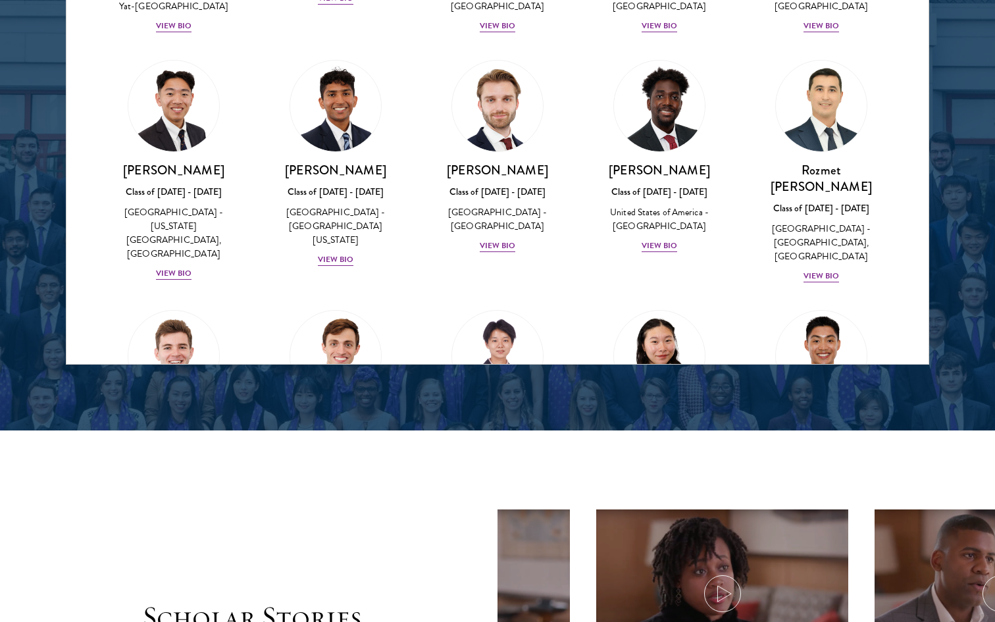
scroll to position [5840, 0]
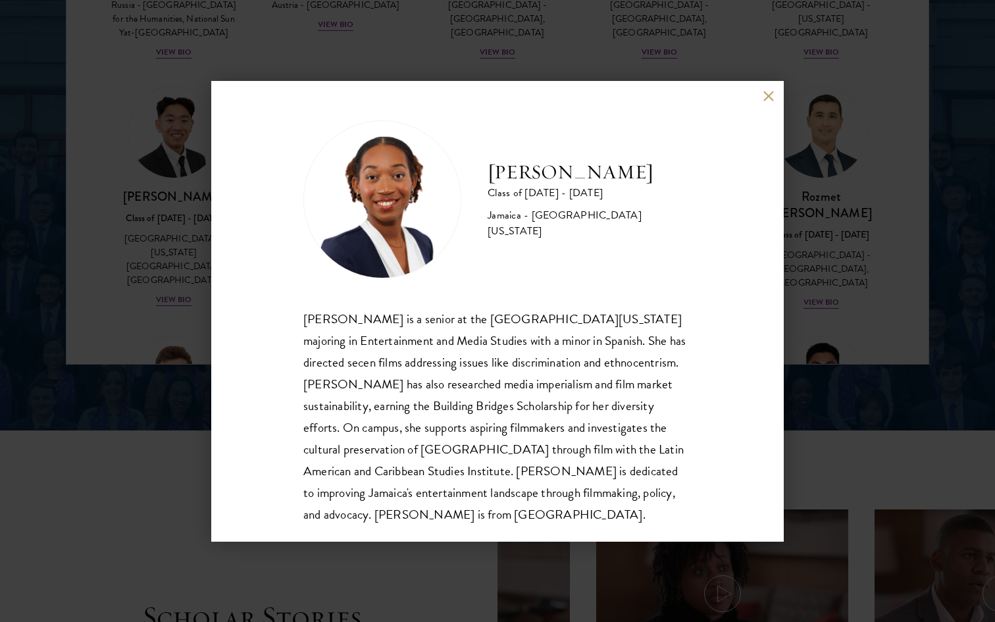
click at [922, 289] on div "Amanda Whylie Class of 2025 - 2026 Jamaica - University of Georgia Amanda Whyli…" at bounding box center [497, 311] width 995 height 622
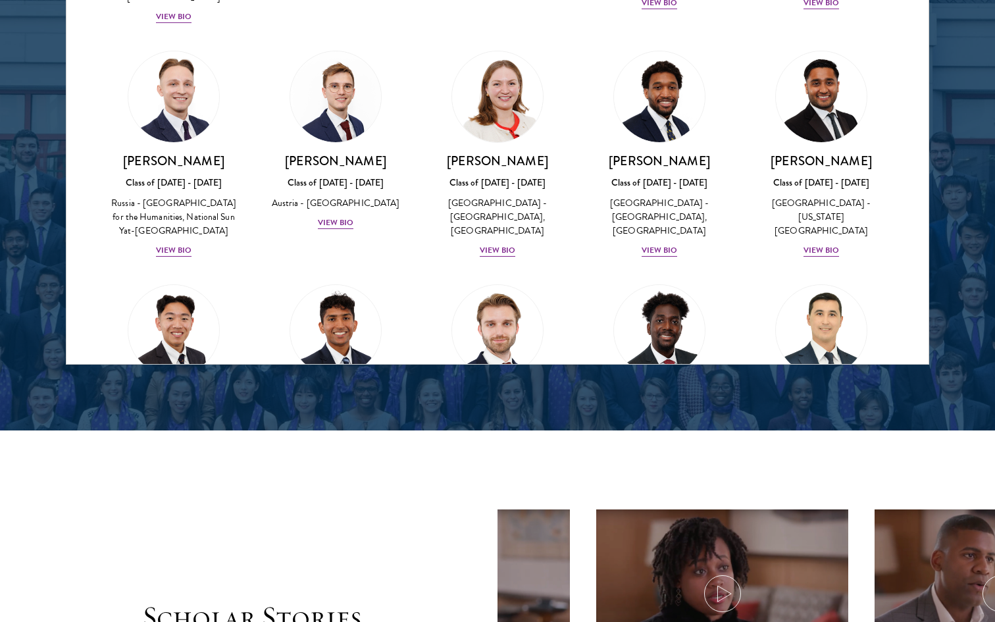
scroll to position [5630, 0]
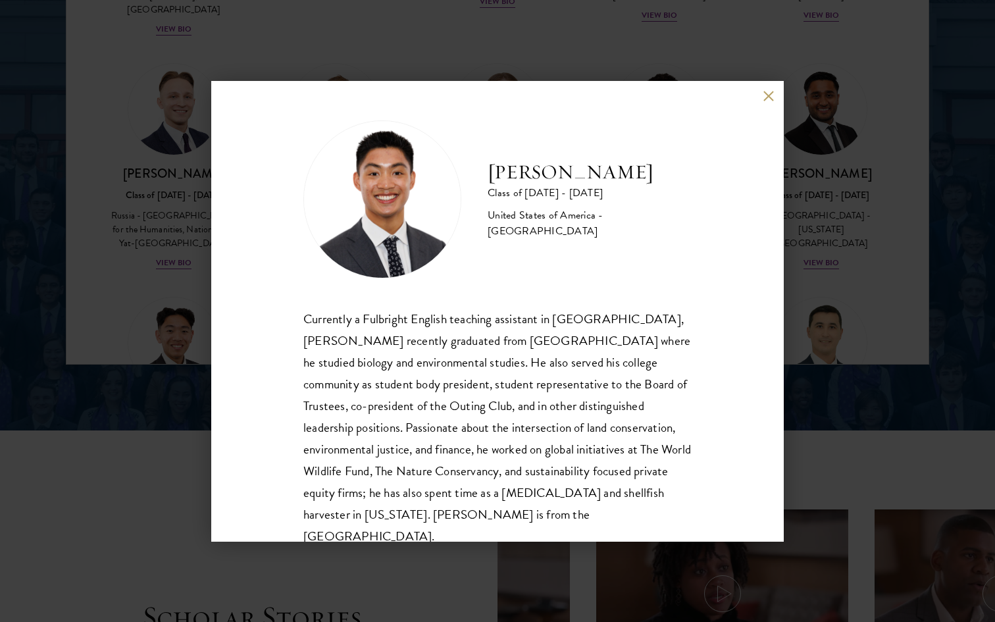
click at [912, 316] on div "Paul Wang Class of 2025 - 2026 United States of America - Bowdoin College Curre…" at bounding box center [497, 311] width 995 height 622
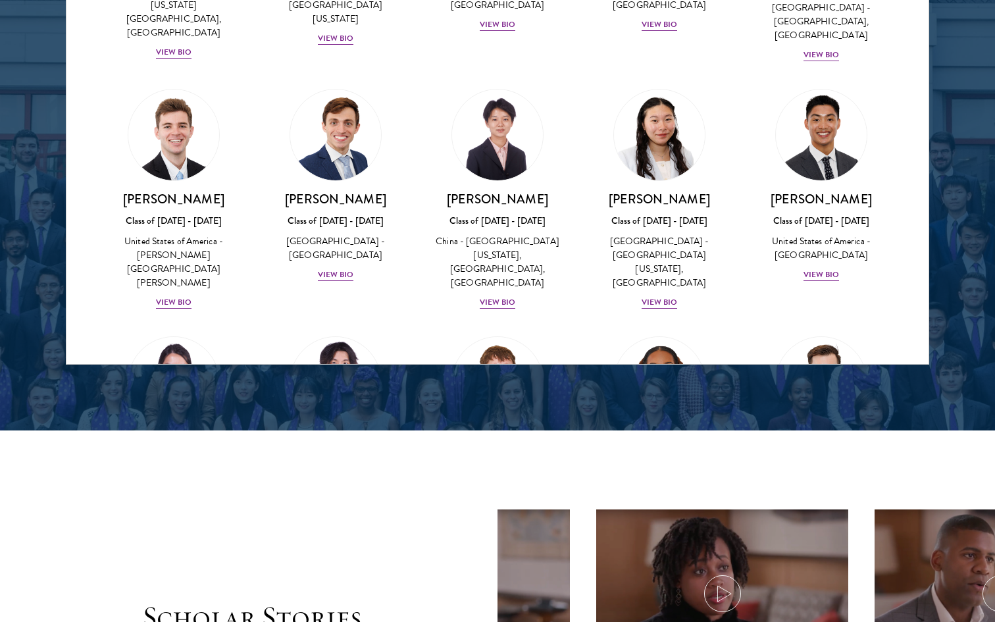
scroll to position [6078, 0]
